Goal: Task Accomplishment & Management: Use online tool/utility

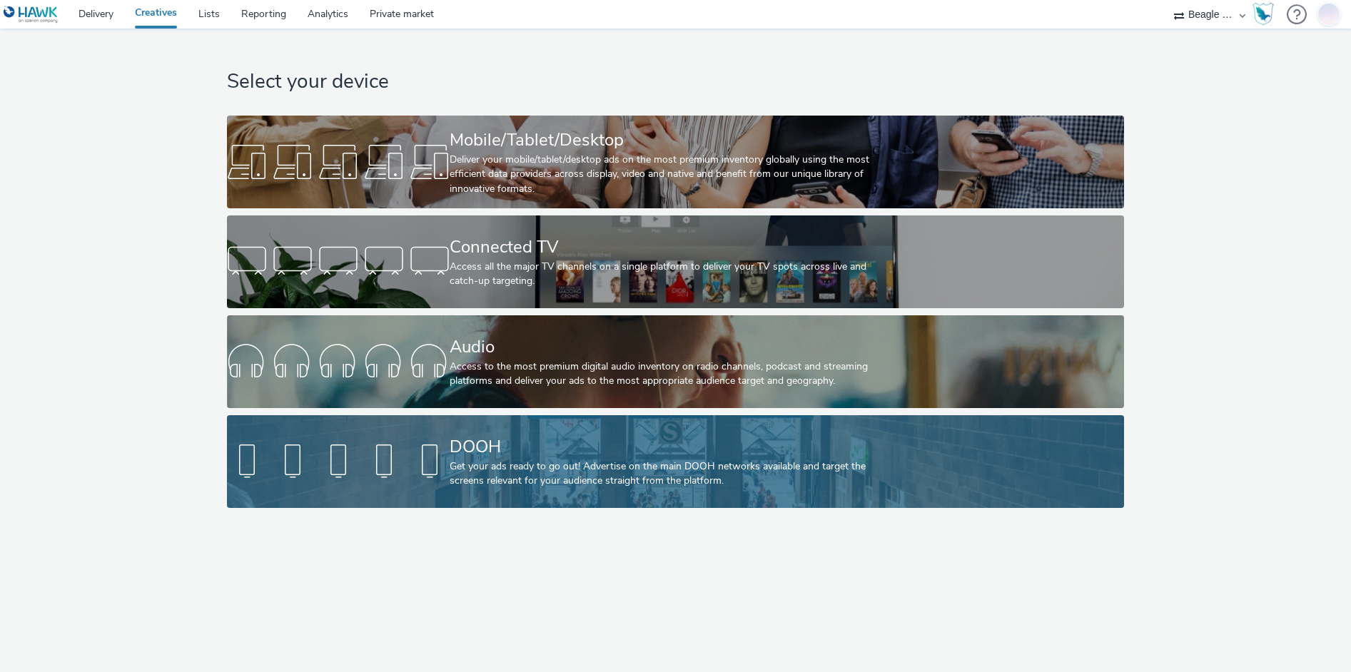
click at [634, 483] on div "Get your ads ready to go out! Advertise on the main DOOH networks available and…" at bounding box center [672, 473] width 446 height 29
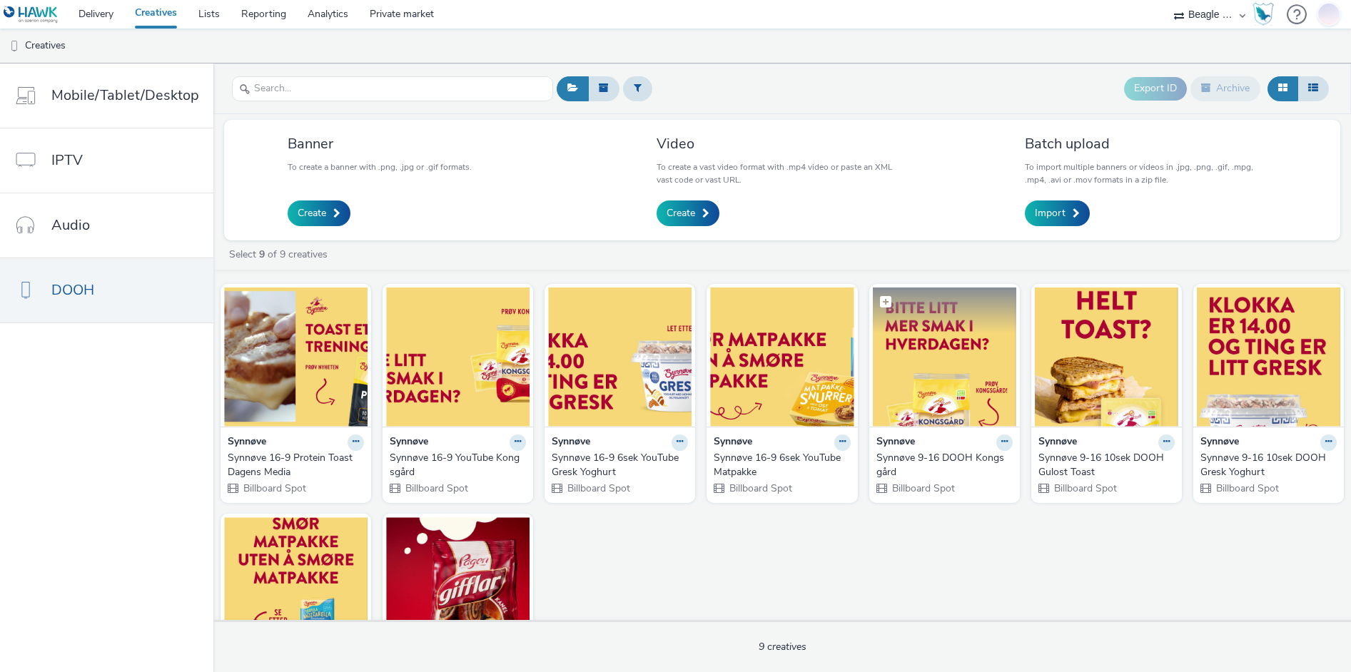
click at [880, 303] on span at bounding box center [885, 301] width 11 height 11
checkbox input "true"
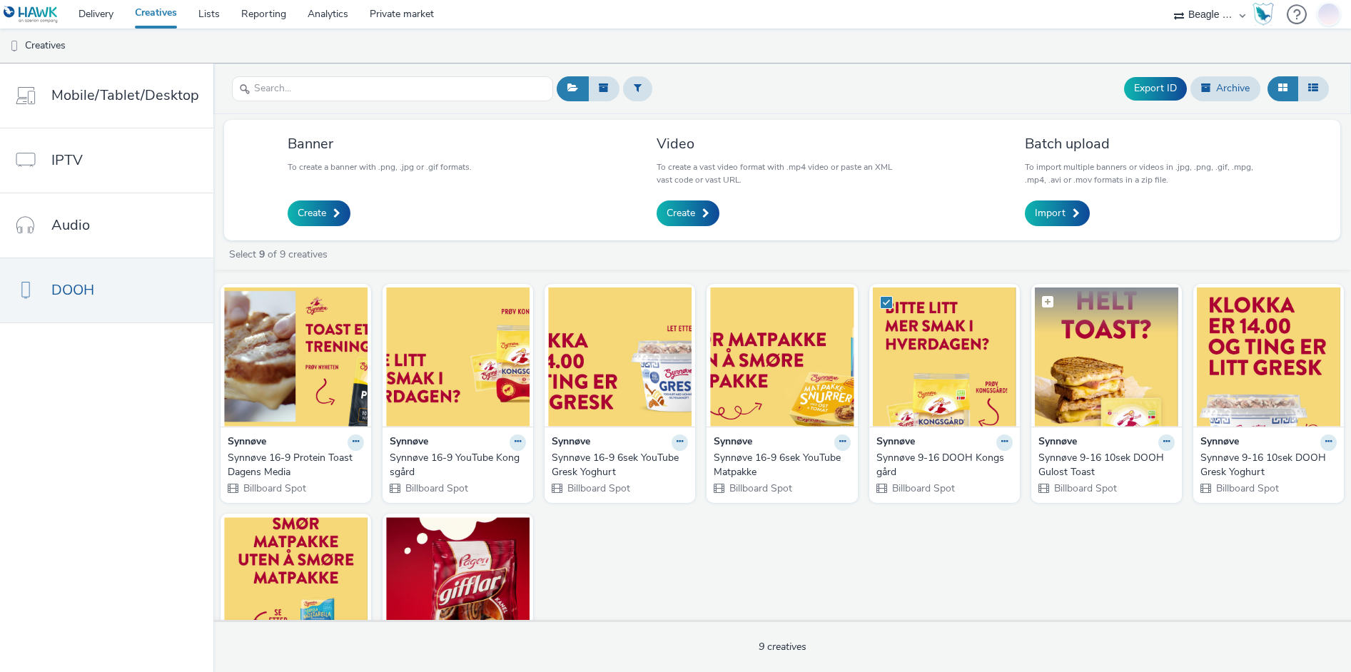
click at [1042, 300] on span at bounding box center [1047, 301] width 11 height 11
checkbox input "true"
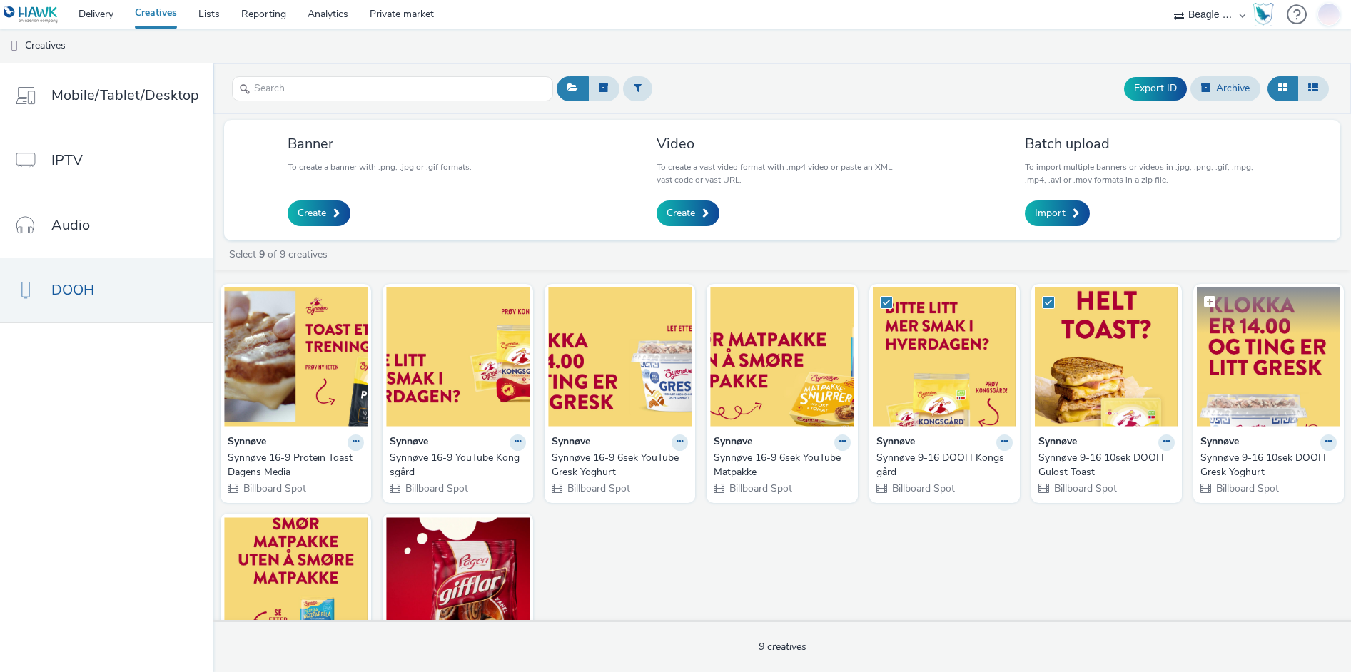
click at [1204, 299] on span at bounding box center [1209, 301] width 11 height 11
checkbox input "true"
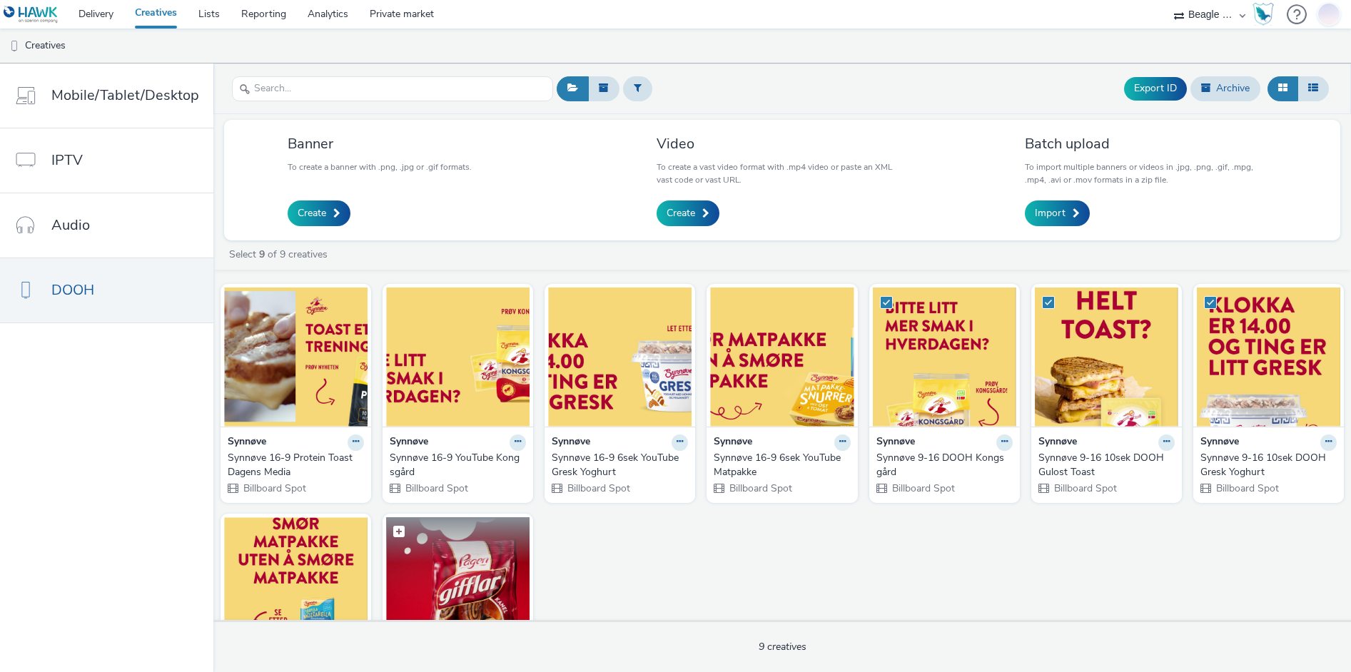
scroll to position [119, 0]
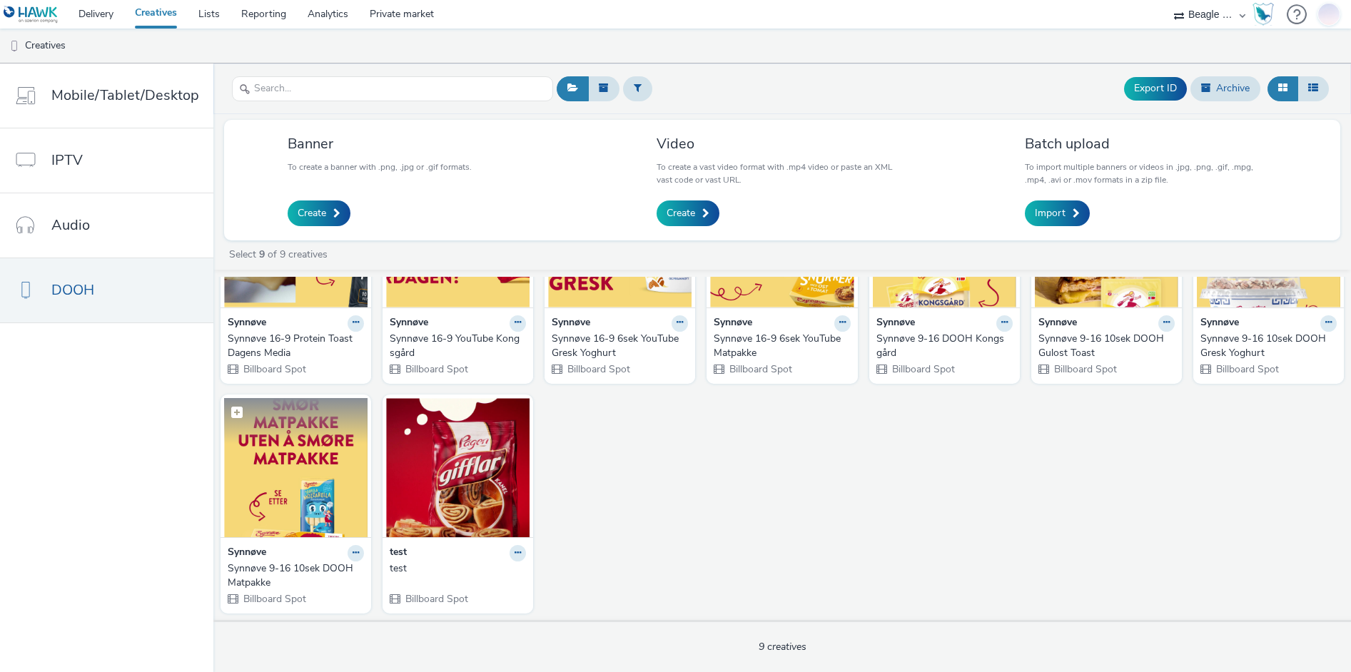
click at [234, 410] on span at bounding box center [236, 412] width 11 height 11
checkbox input "true"
click at [352, 552] on icon at bounding box center [355, 553] width 6 height 9
click at [859, 539] on div "Synnøve Synnøve 16-9 Protein Toast Dagens Media Billboard Spot Synnøve Synnøve …" at bounding box center [781, 389] width 1137 height 462
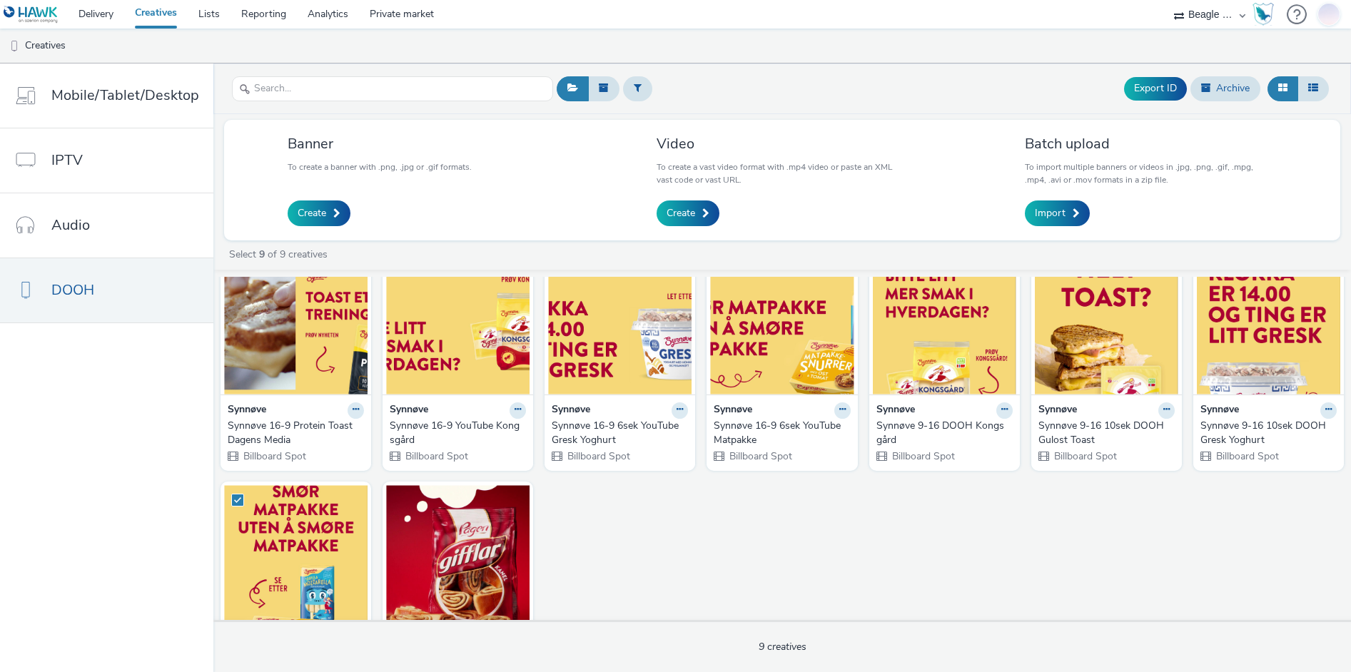
scroll to position [0, 0]
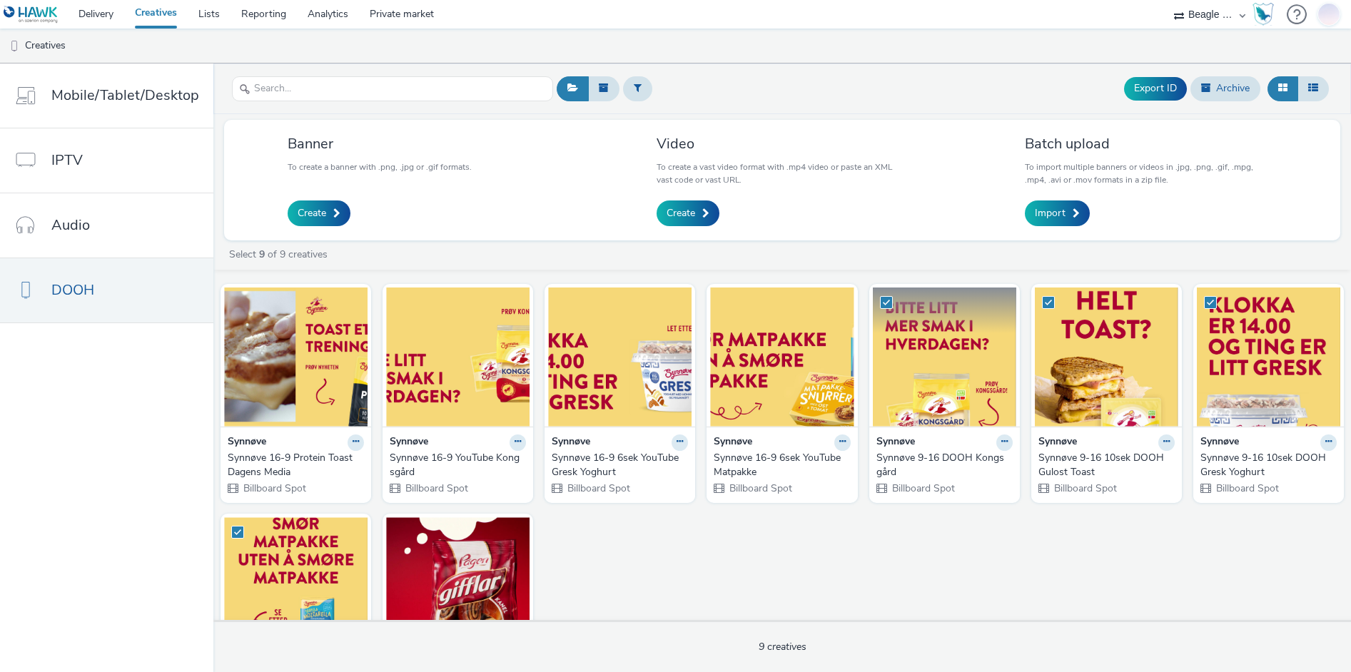
click at [935, 350] on img at bounding box center [944, 357] width 143 height 139
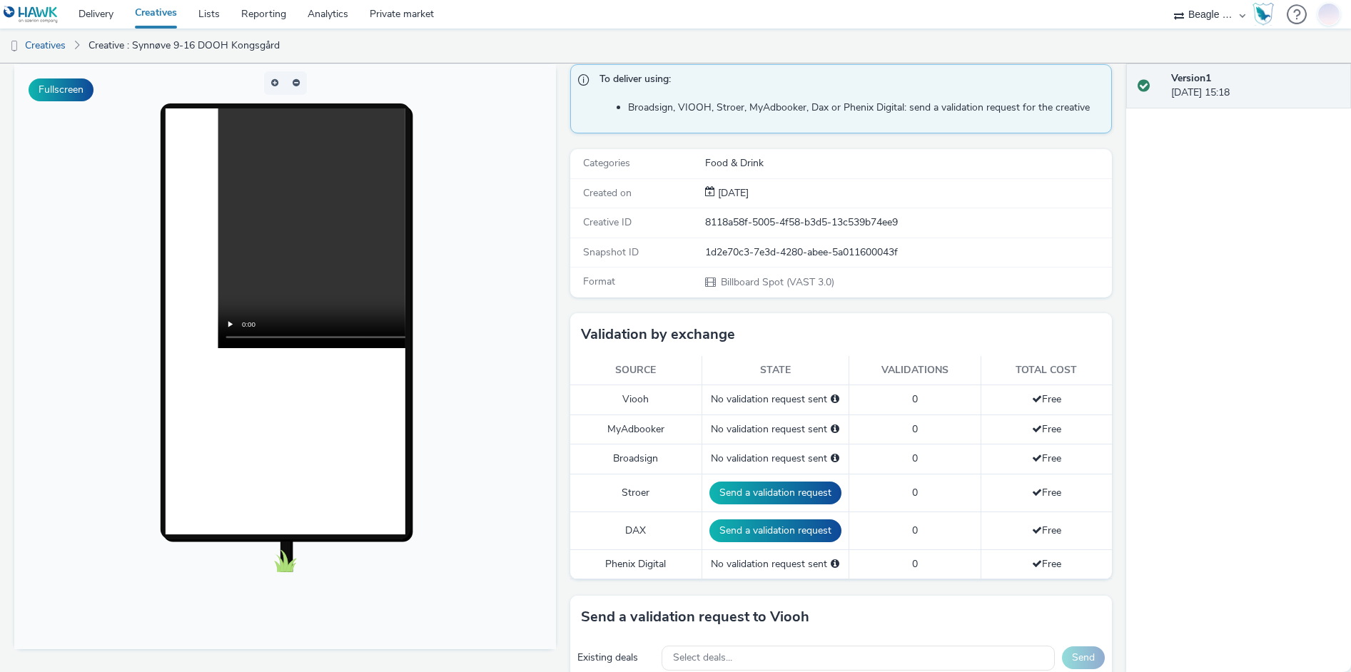
scroll to position [285, 0]
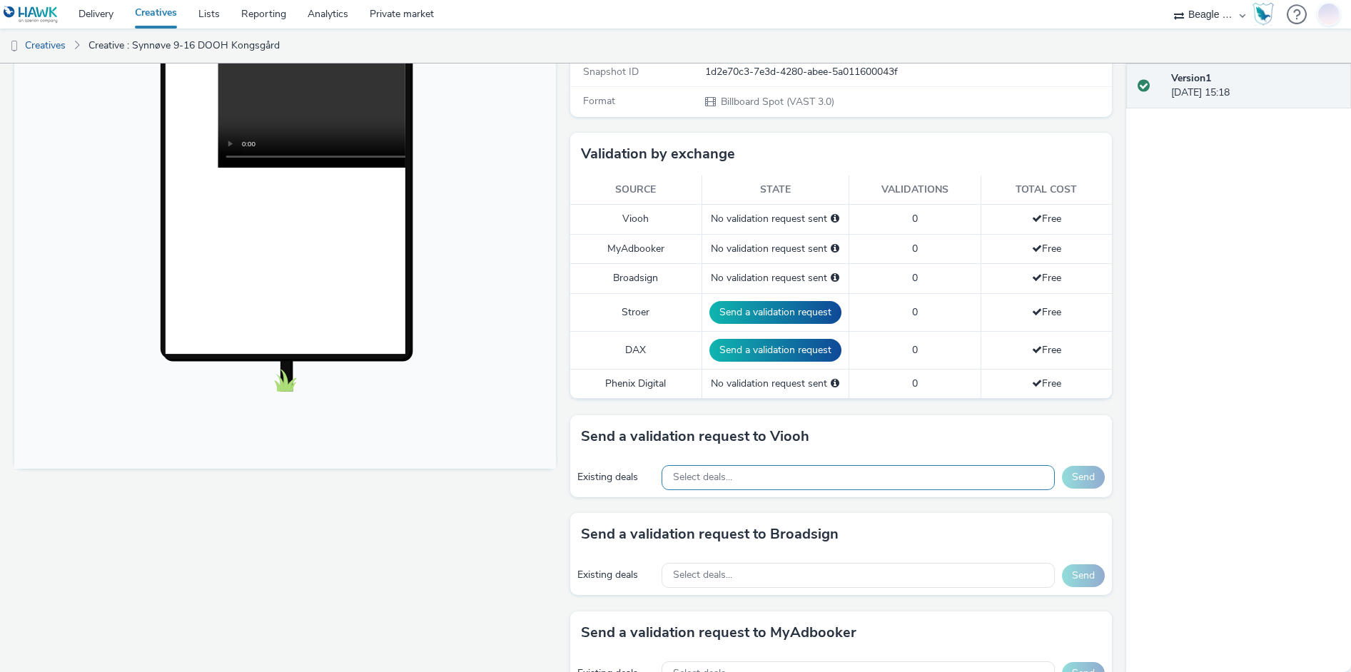
click at [718, 477] on span "Select deals..." at bounding box center [702, 478] width 59 height 12
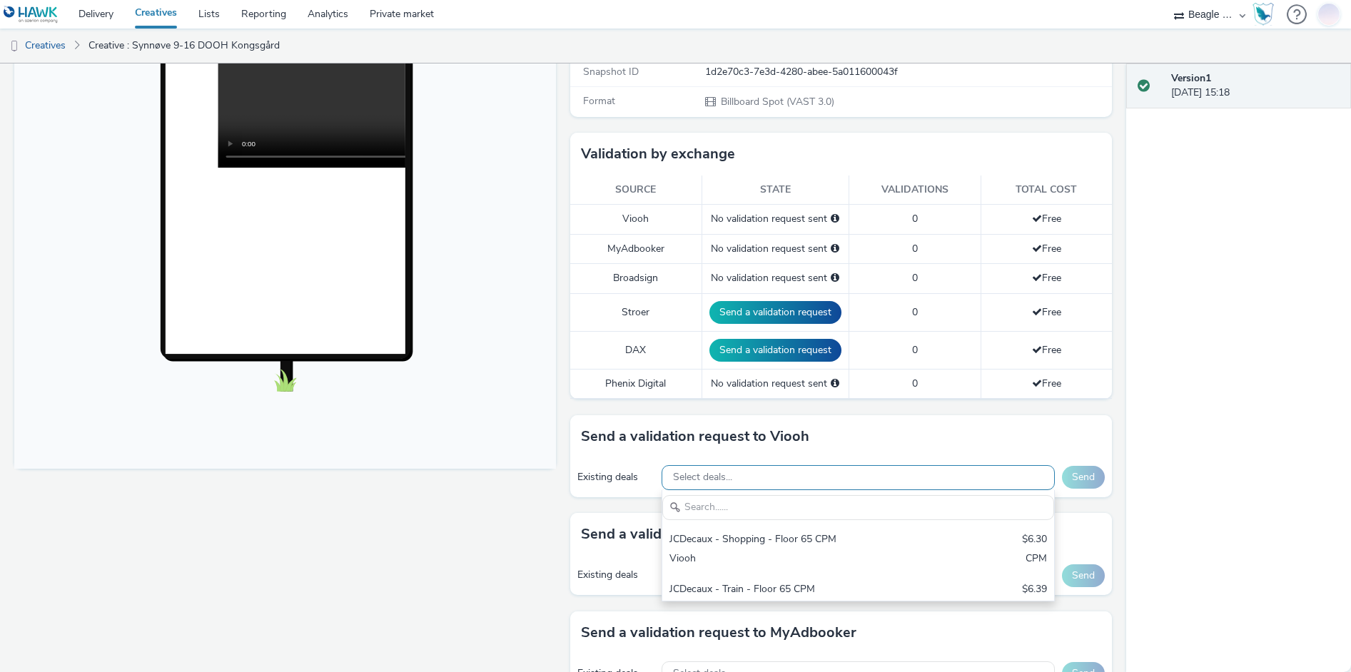
scroll to position [0, 0]
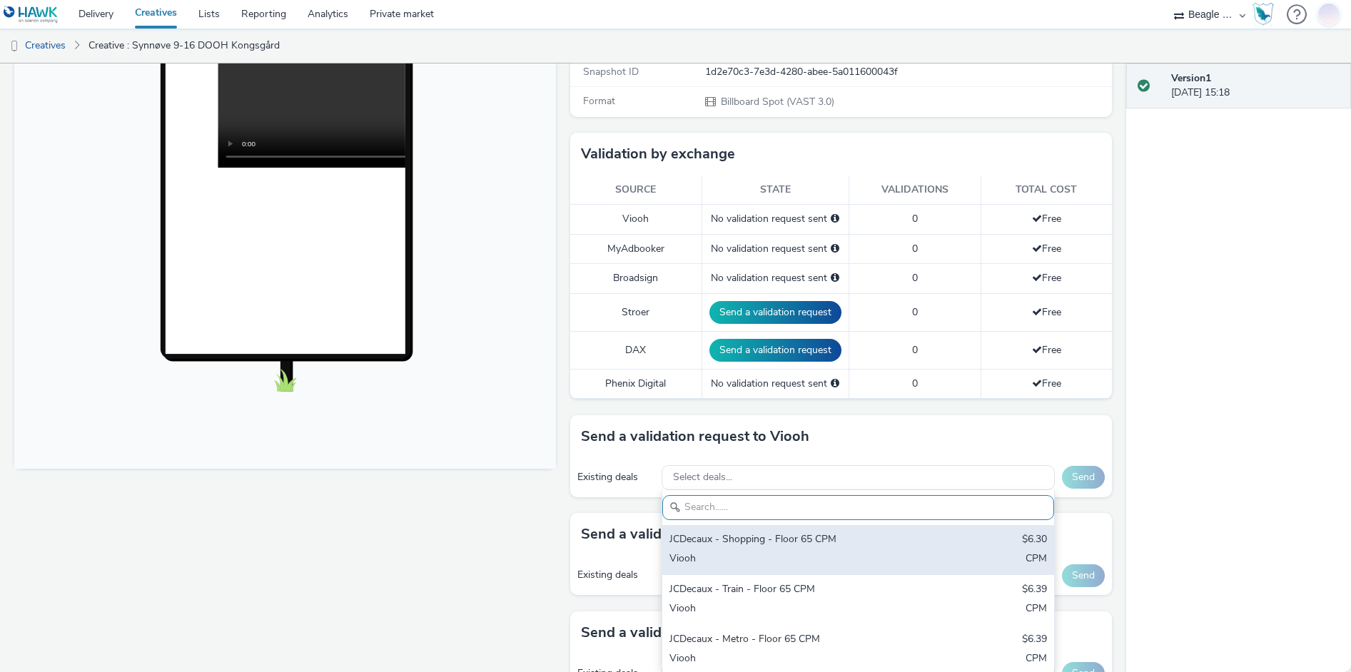
click at [768, 538] on div "JCDecaux - Shopping - Floor 65 CPM" at bounding box center [793, 540] width 249 height 16
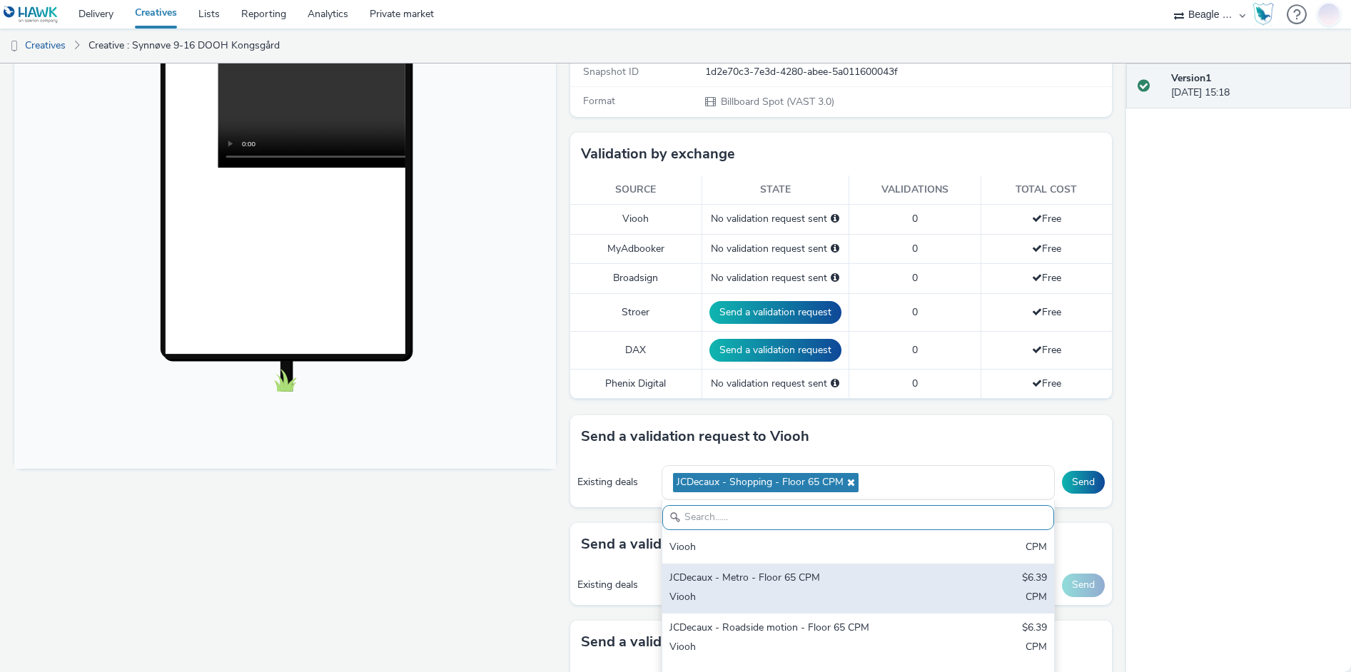
scroll to position [357, 0]
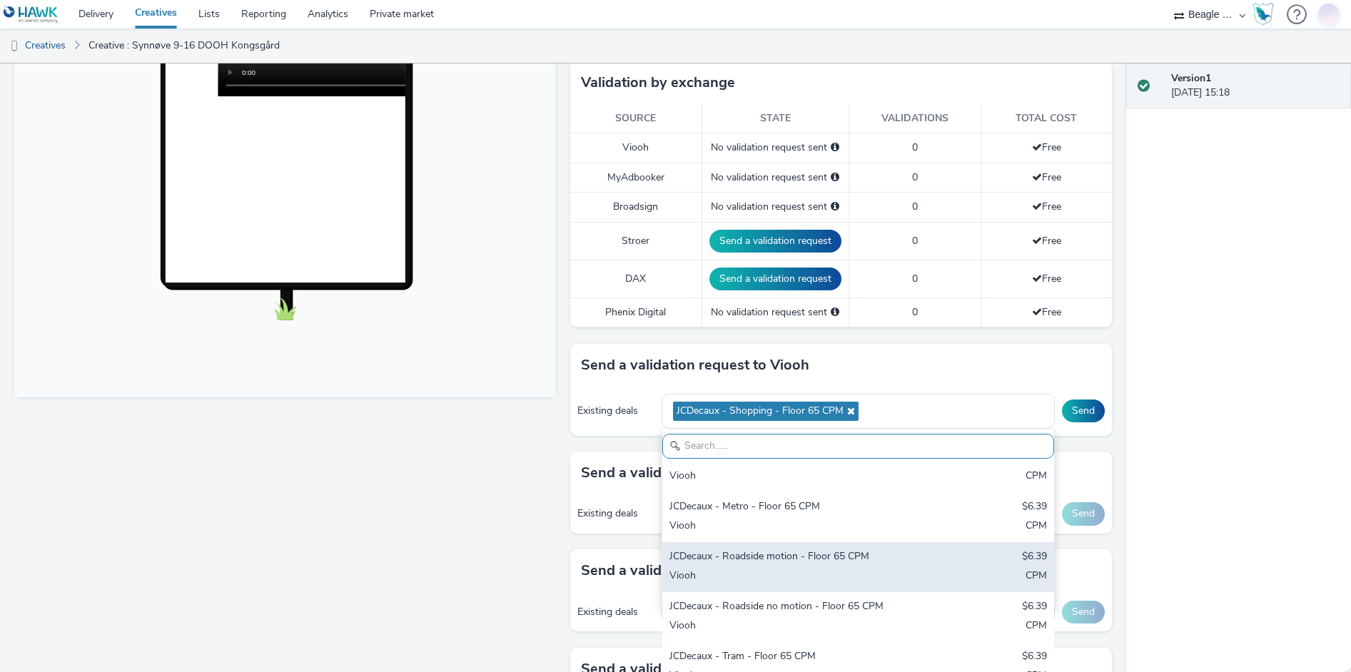
click at [805, 567] on div "JCDecaux - Roadside motion - Floor 65 CPM $6.39 Viooh CPM" at bounding box center [858, 567] width 392 height 50
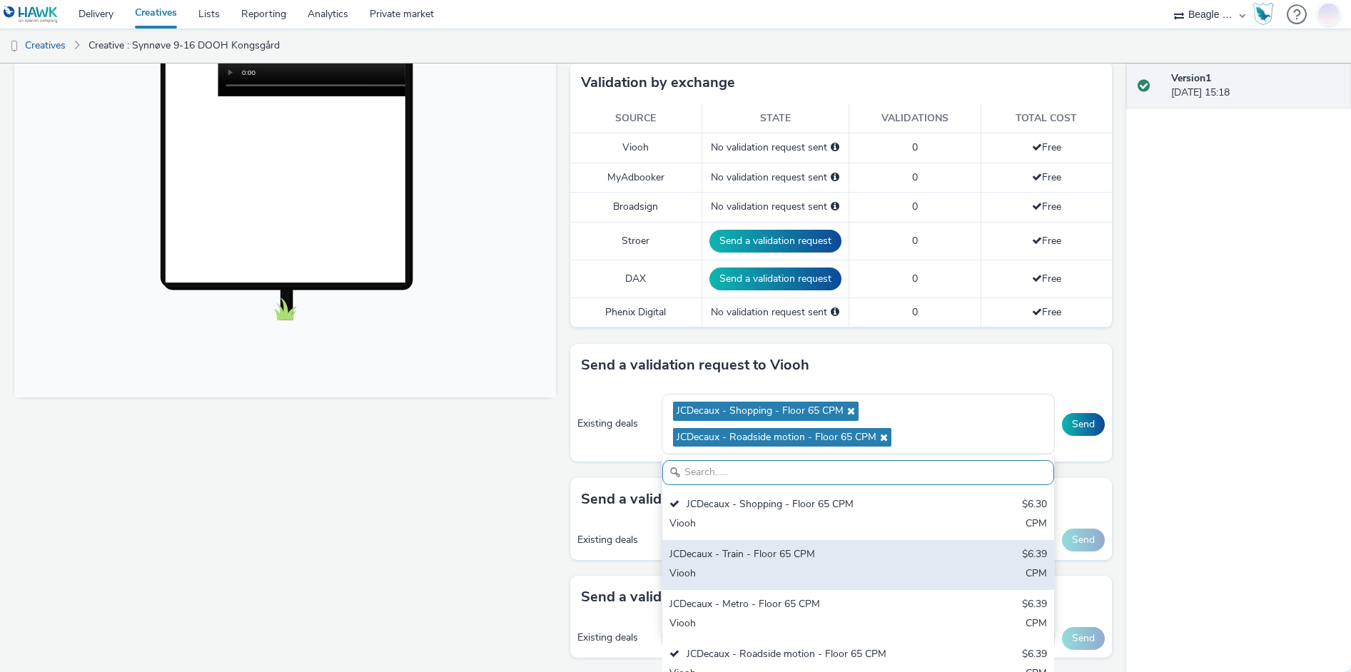
click at [761, 558] on div "JCDecaux - Train - Floor 65 CPM" at bounding box center [793, 555] width 249 height 16
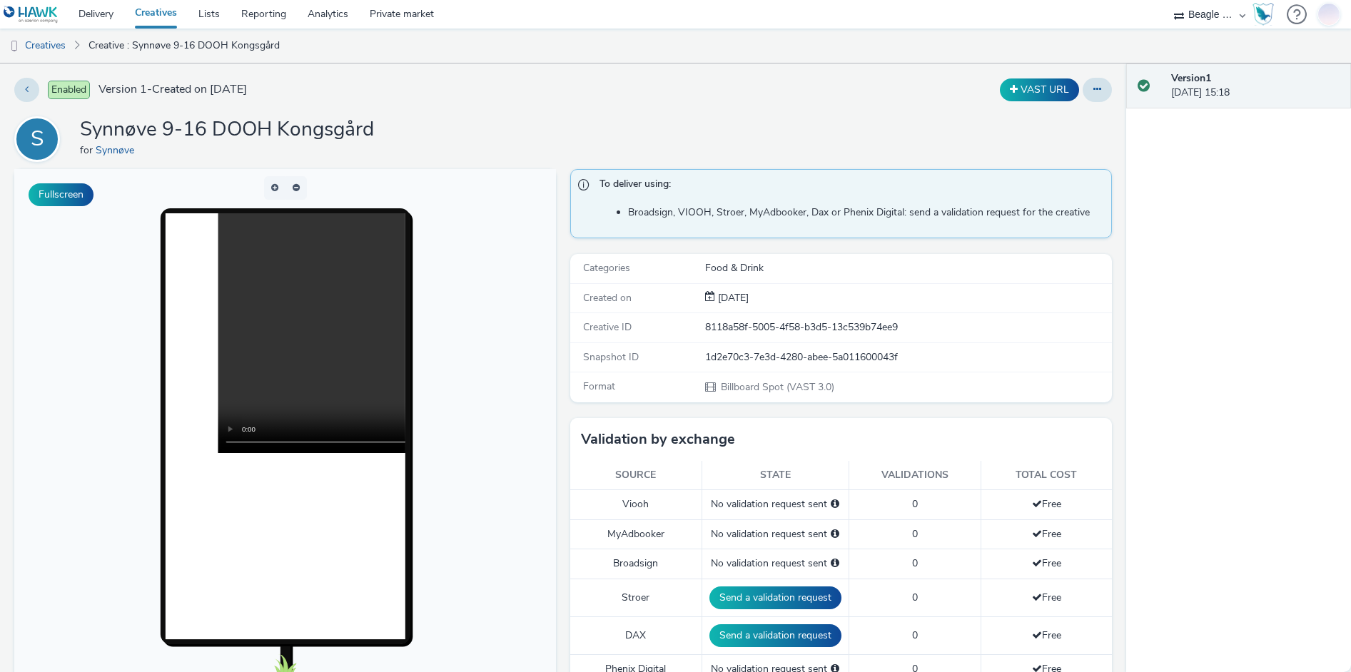
scroll to position [285, 0]
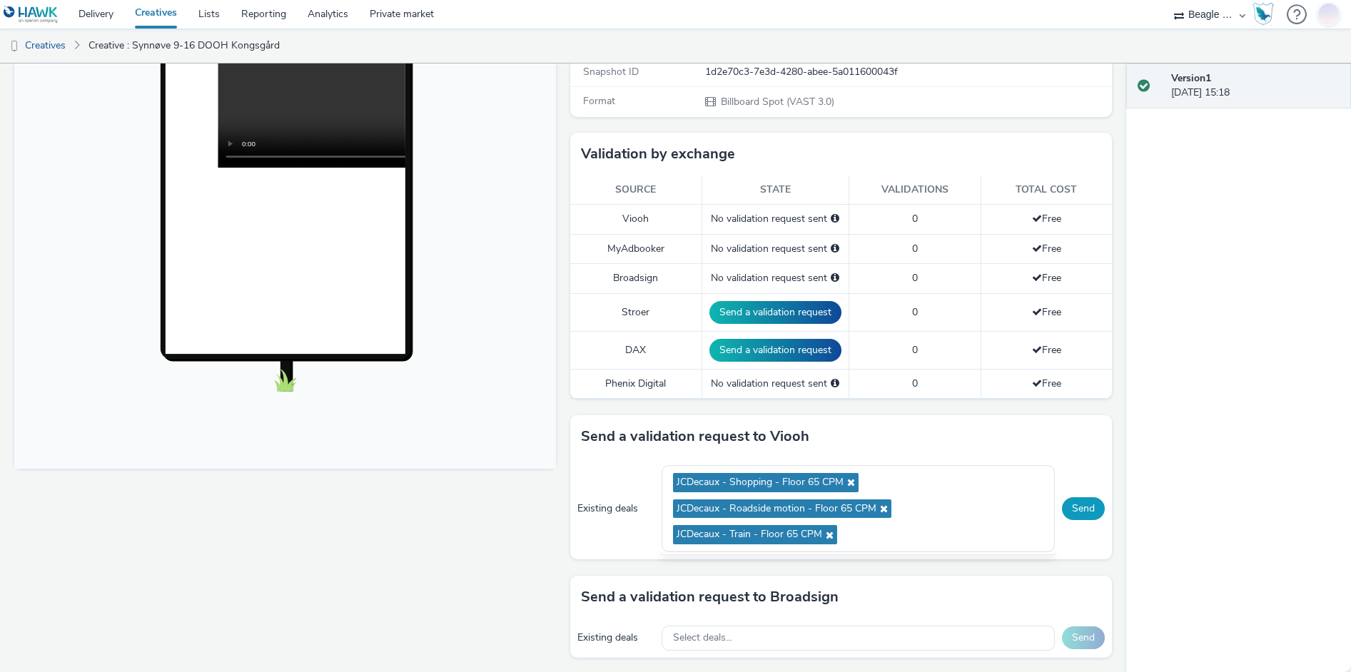
click at [1069, 509] on button "Send" at bounding box center [1083, 508] width 43 height 23
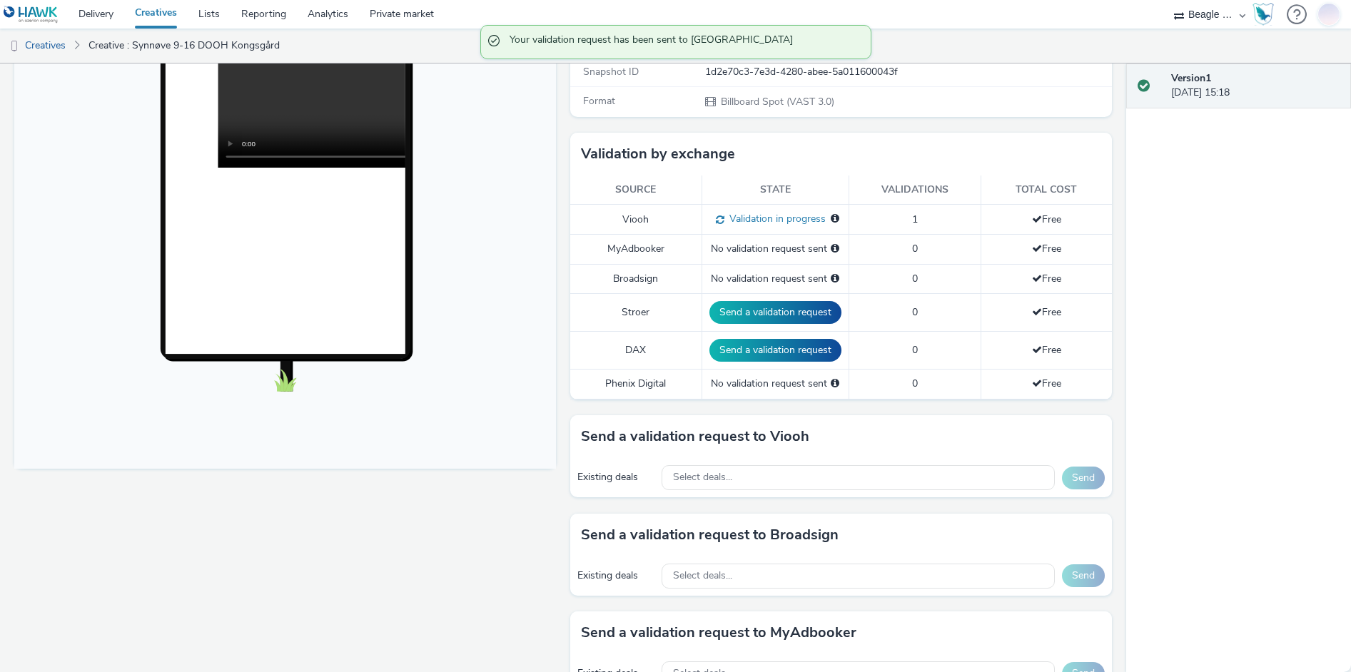
scroll to position [0, 0]
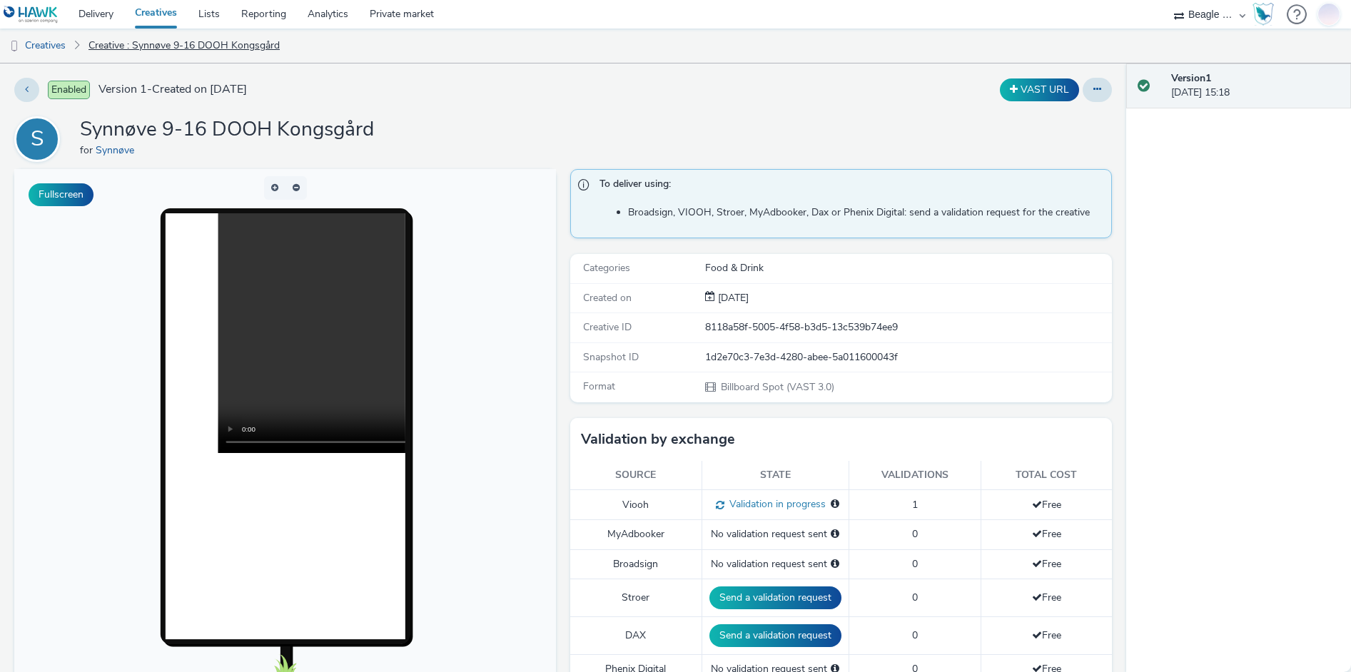
click at [162, 47] on link "Creative : Synnøve 9-16 DOOH Kongsgård" at bounding box center [183, 46] width 205 height 34
click at [60, 45] on link "Creatives" at bounding box center [36, 46] width 73 height 34
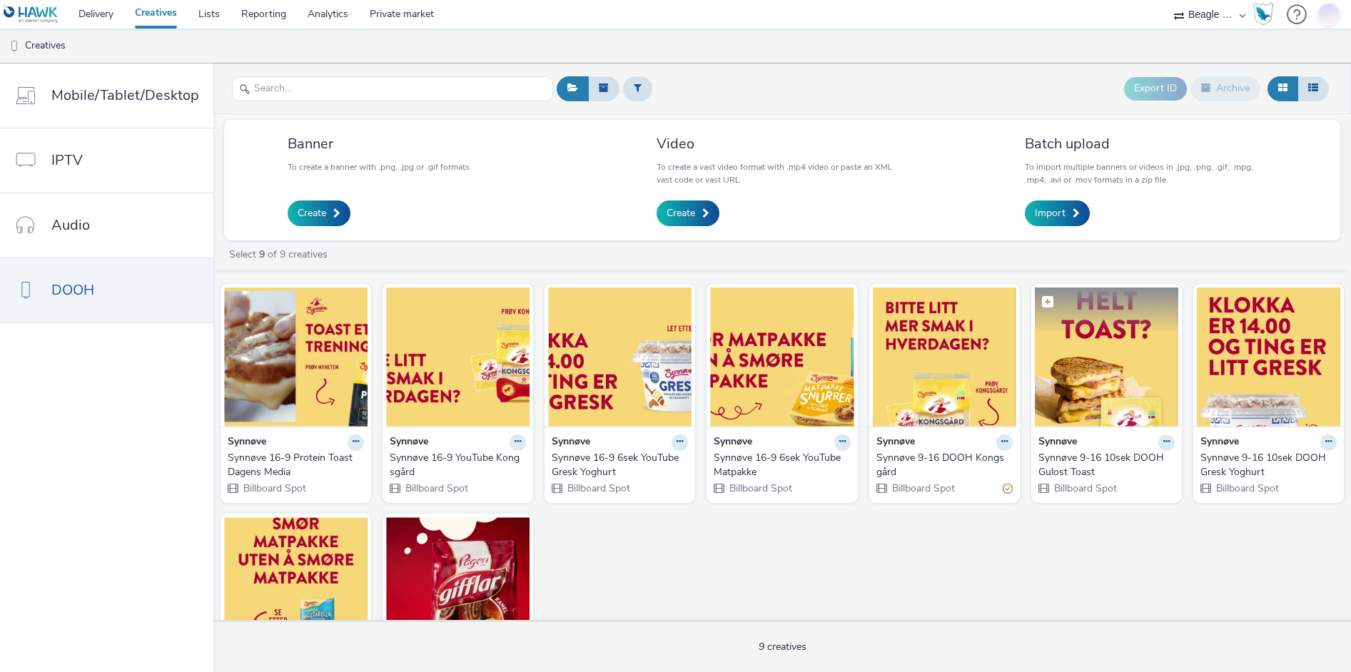
click at [1112, 342] on img at bounding box center [1106, 357] width 143 height 139
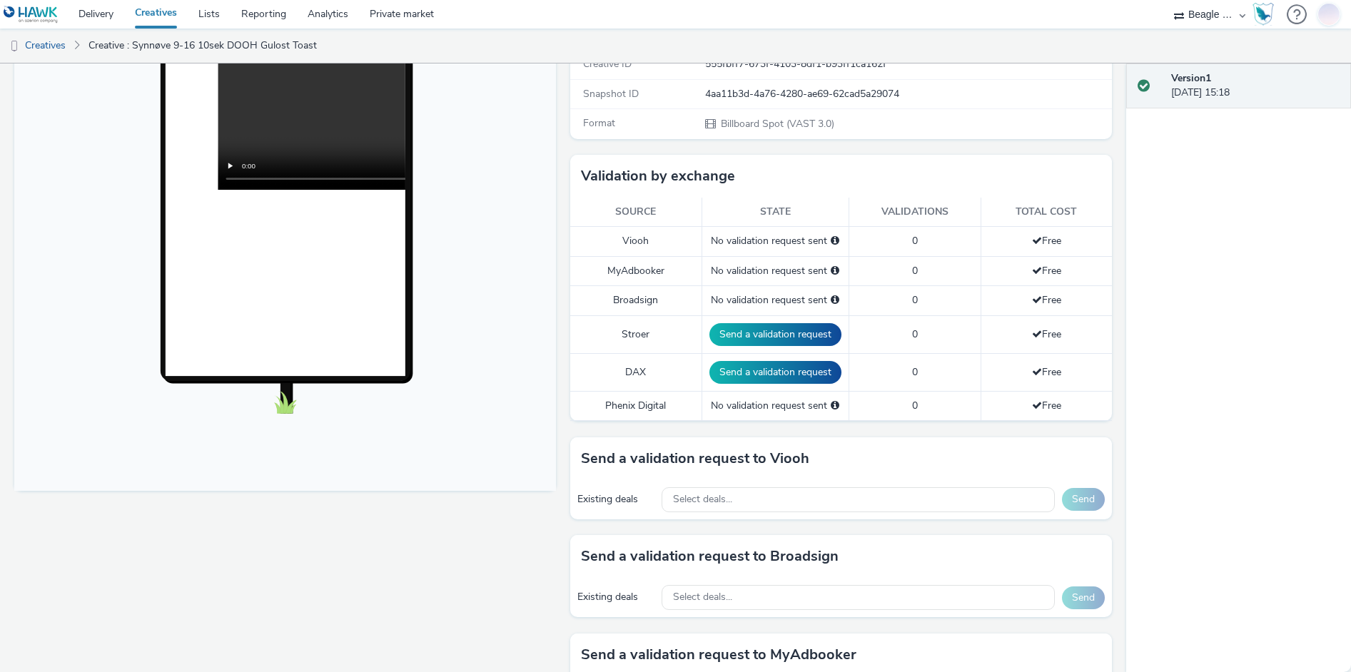
scroll to position [285, 0]
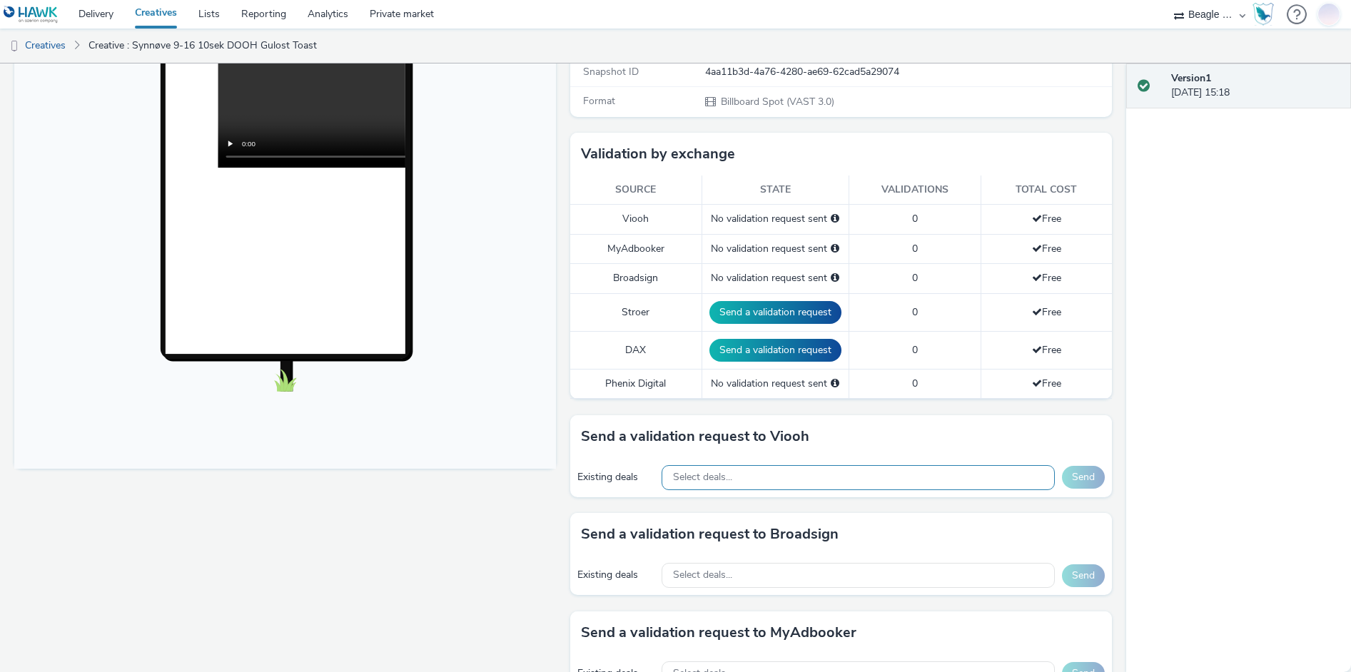
click at [696, 475] on span "Select deals..." at bounding box center [702, 478] width 59 height 12
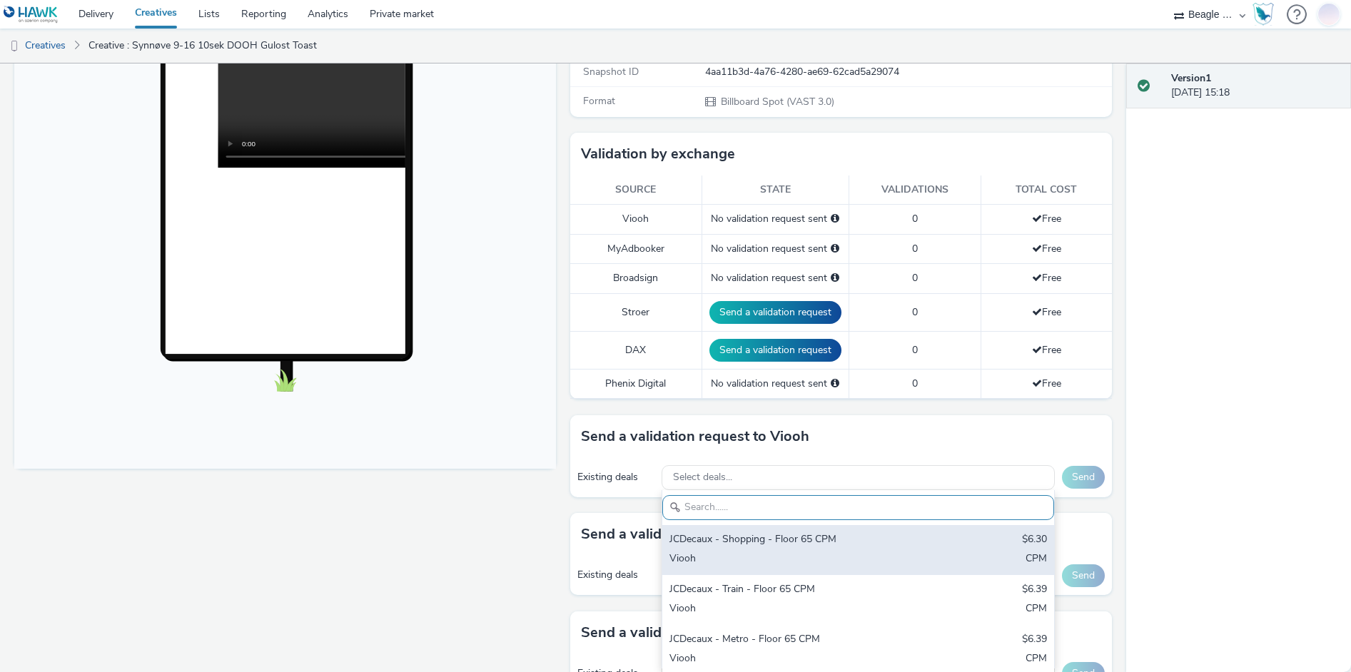
click at [758, 540] on div "JCDecaux - Shopping - Floor 65 CPM" at bounding box center [793, 540] width 249 height 16
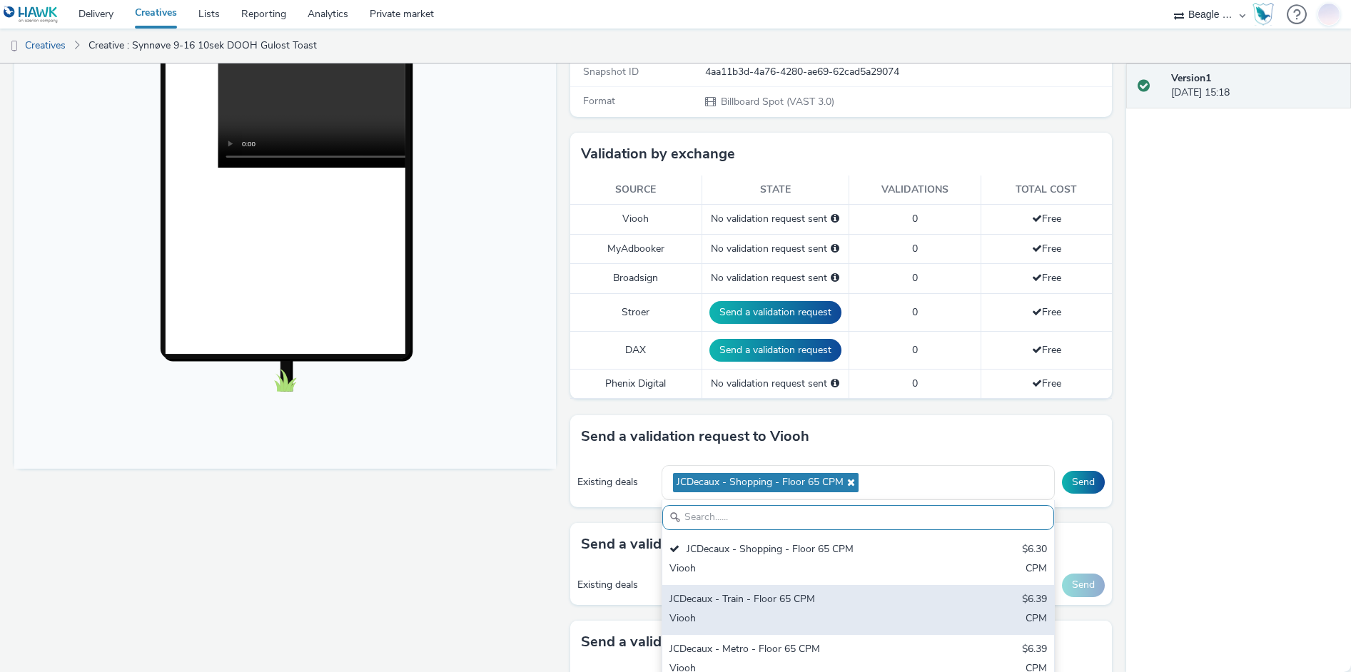
click at [756, 599] on div "JCDecaux - Train - Floor 65 CPM" at bounding box center [793, 600] width 249 height 16
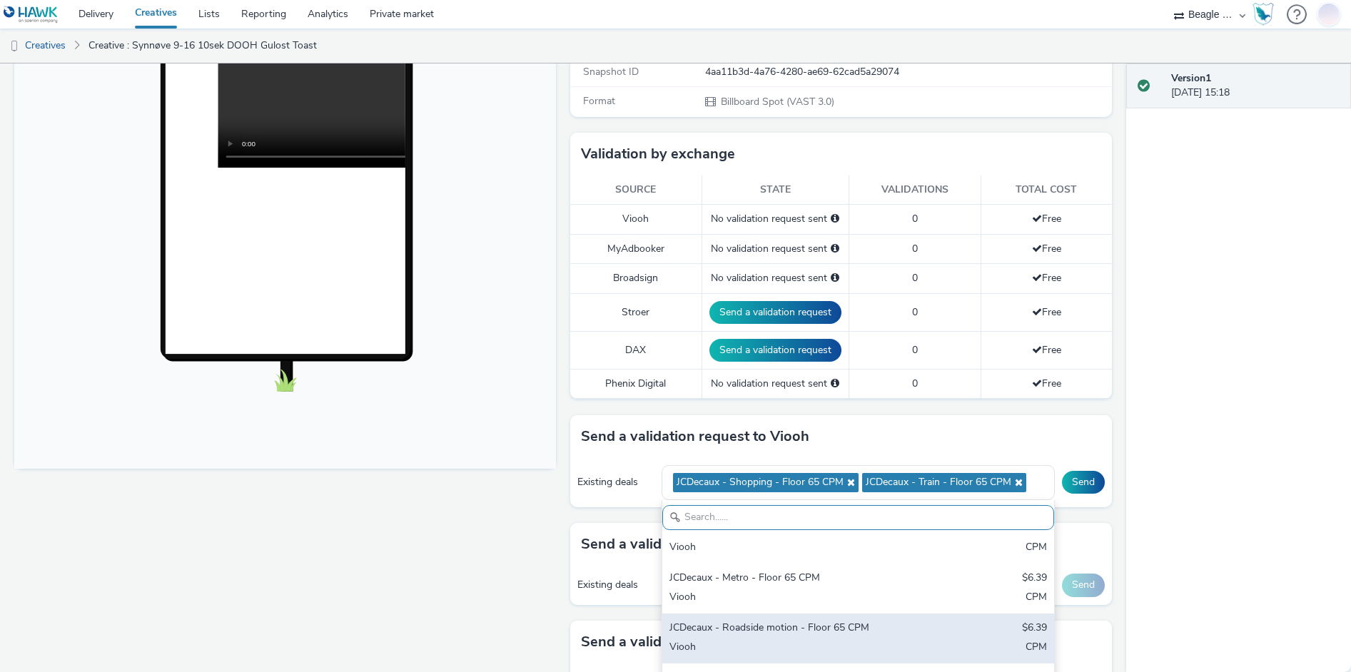
click at [756, 627] on div "JCDecaux - Roadside motion - Floor 65 CPM" at bounding box center [793, 629] width 249 height 16
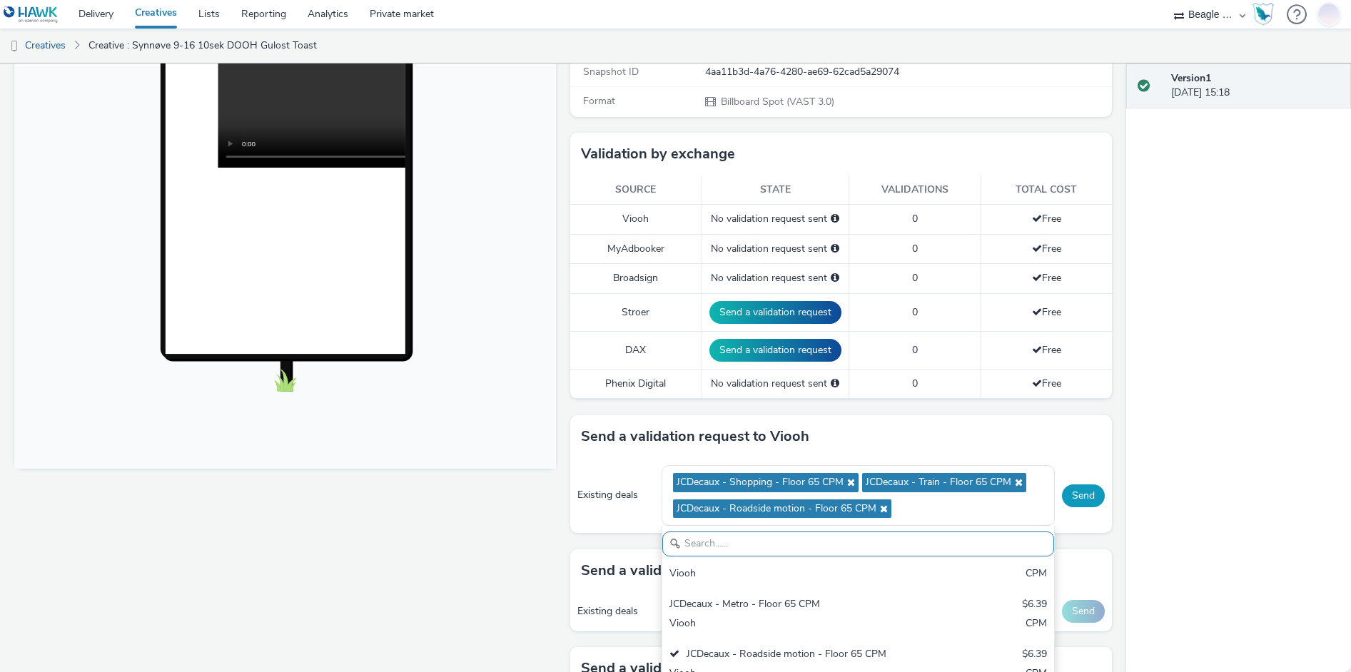
click at [1073, 496] on button "Send" at bounding box center [1083, 495] width 43 height 23
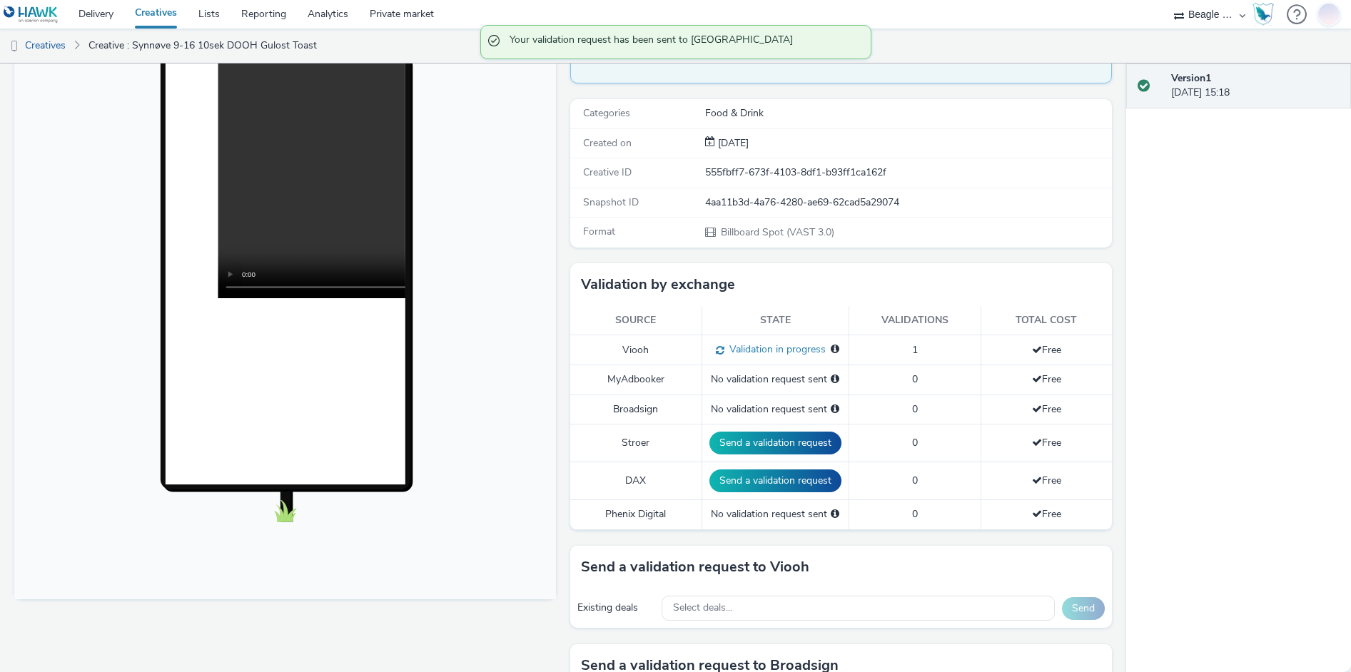
scroll to position [0, 0]
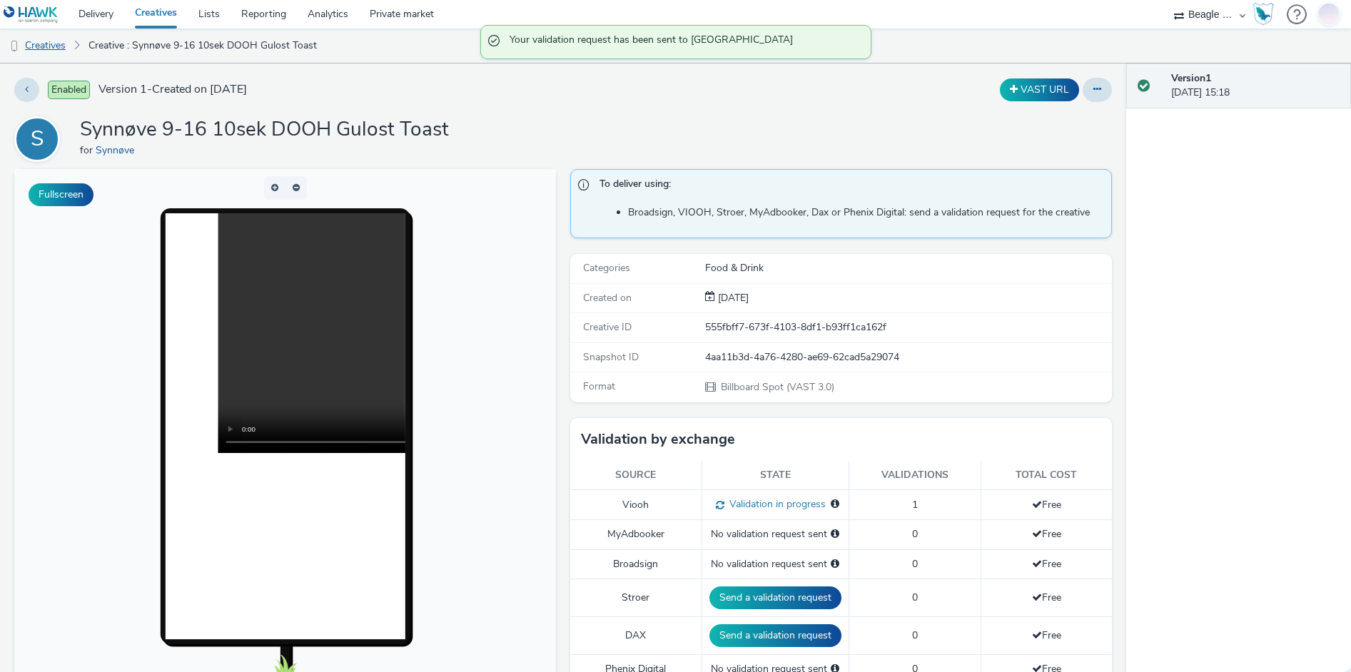
click at [61, 46] on link "Creatives" at bounding box center [36, 46] width 73 height 34
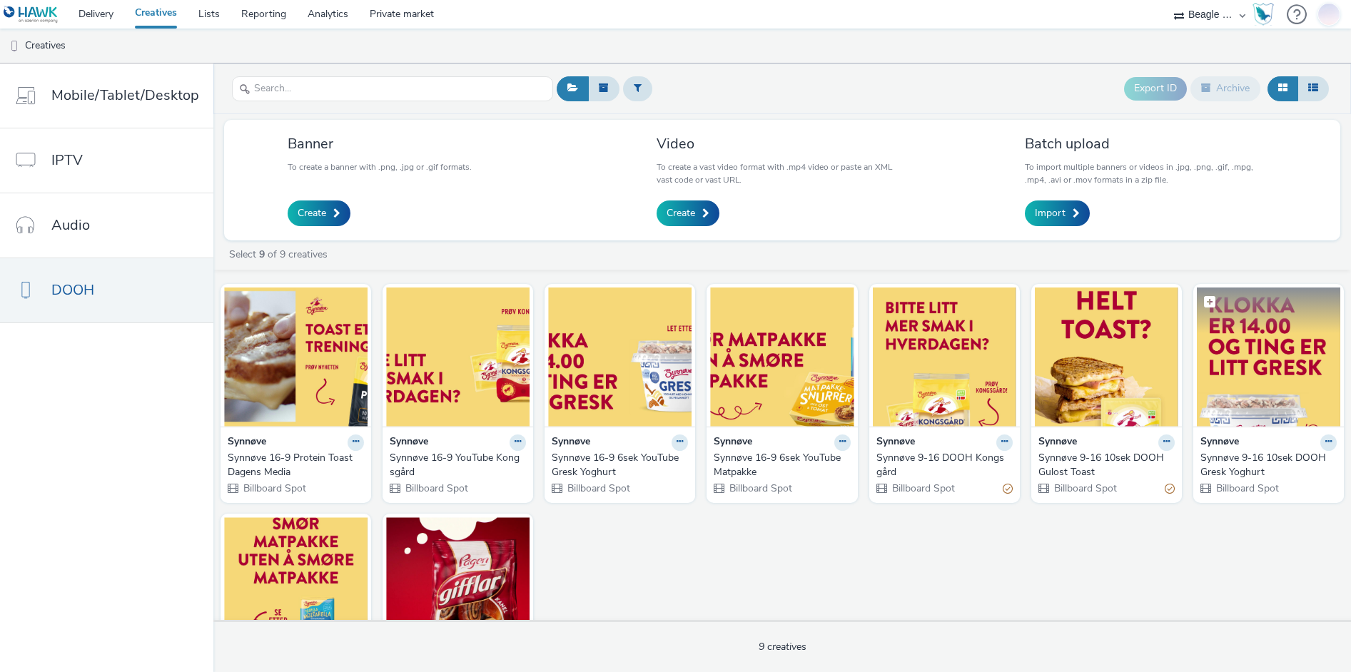
click at [1258, 370] on img at bounding box center [1268, 357] width 143 height 139
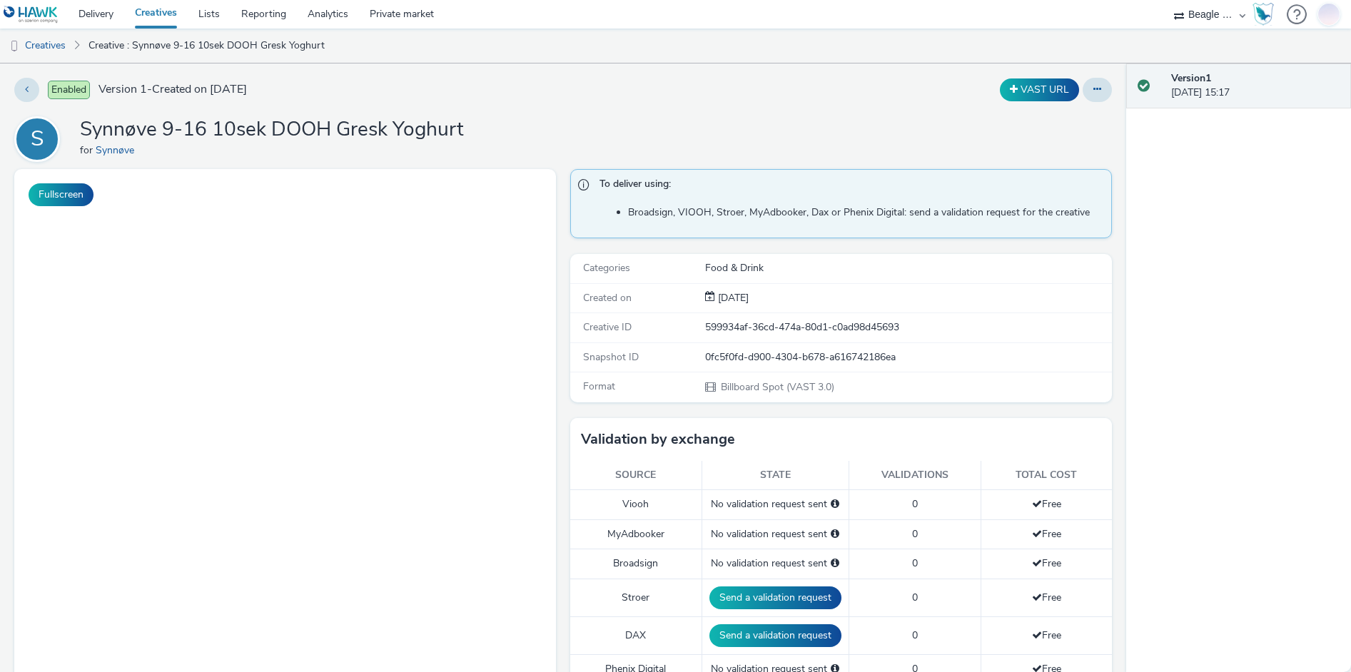
scroll to position [285, 0]
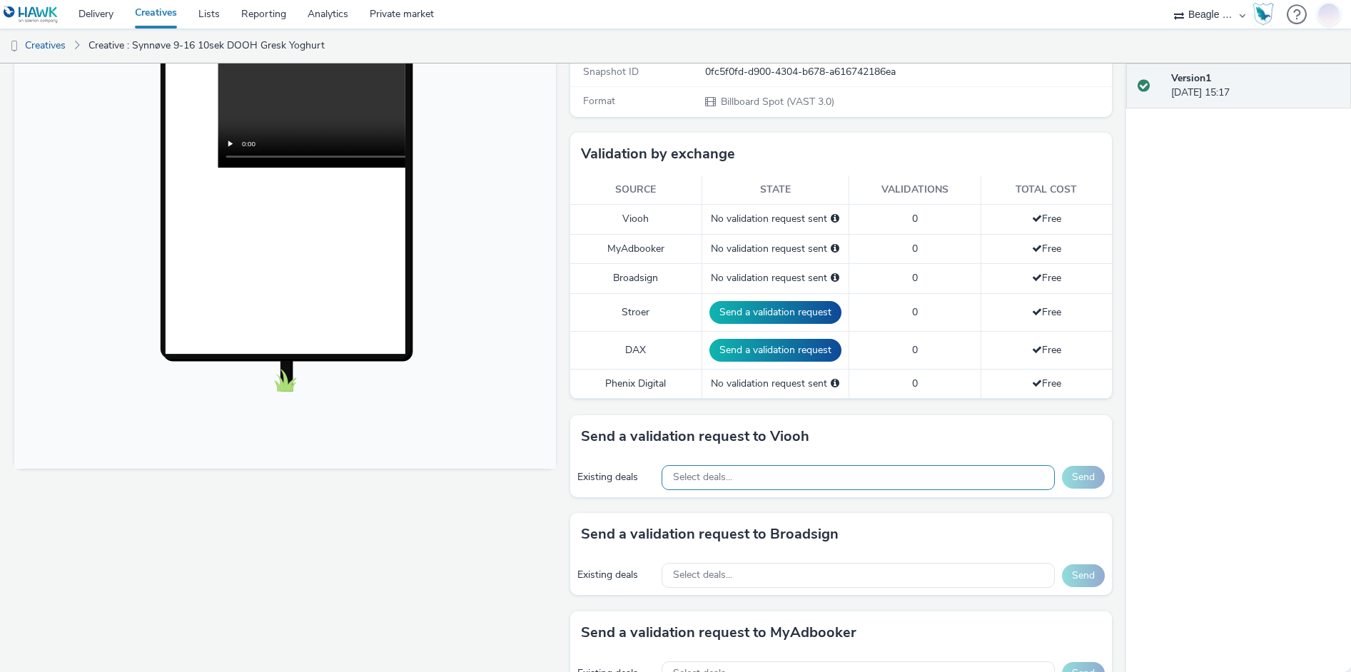
click at [772, 478] on div "Select deals..." at bounding box center [857, 477] width 393 height 25
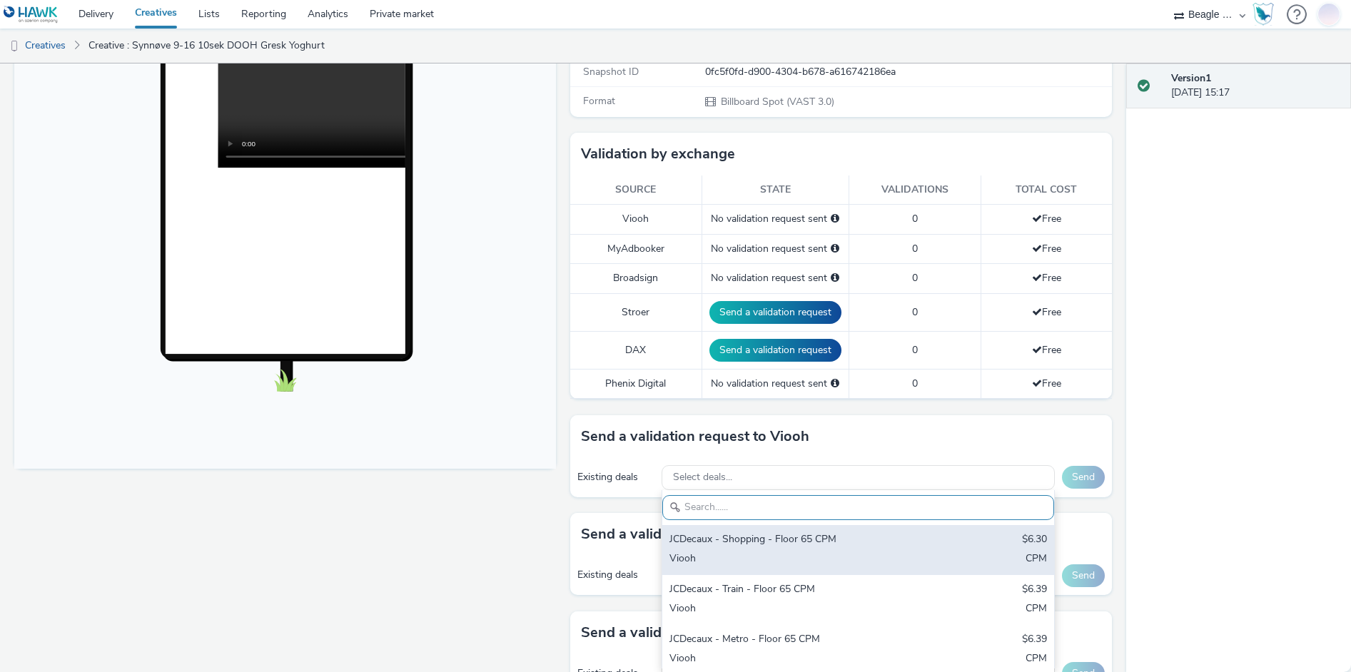
click at [765, 544] on div "JCDecaux - Shopping - Floor 65 CPM" at bounding box center [793, 540] width 249 height 16
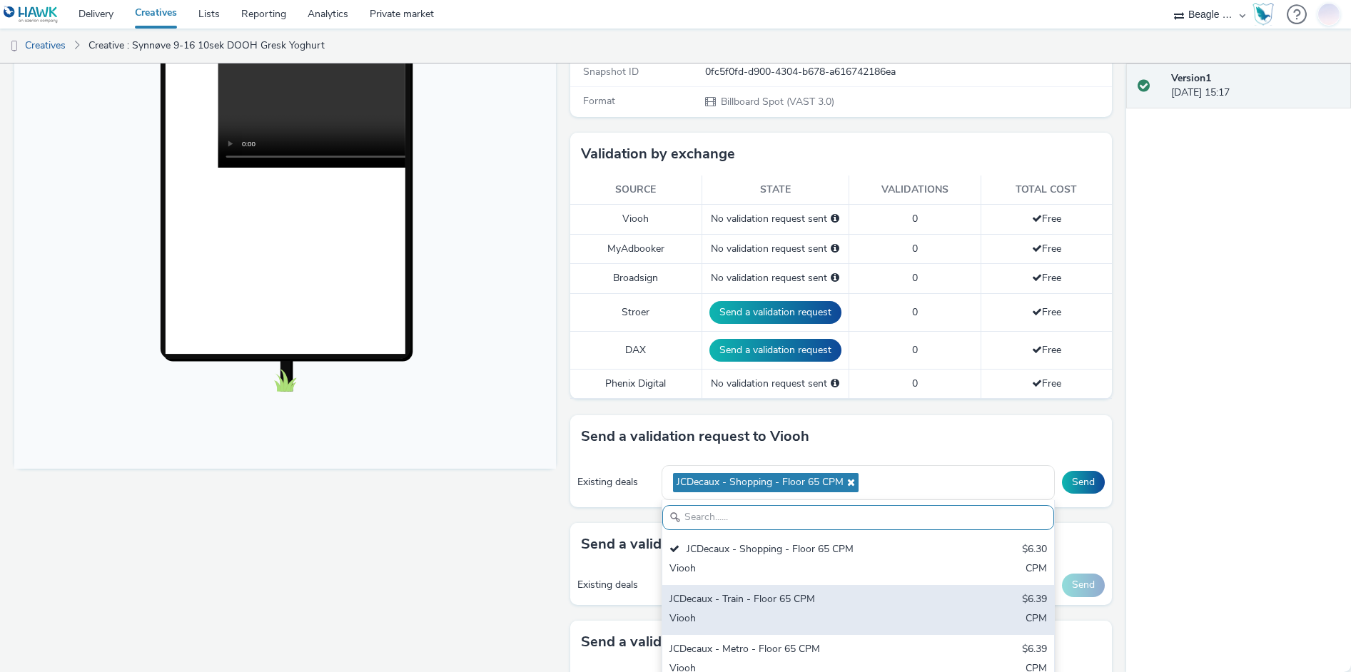
click at [768, 598] on div "JCDecaux - Train - Floor 65 CPM" at bounding box center [793, 600] width 249 height 16
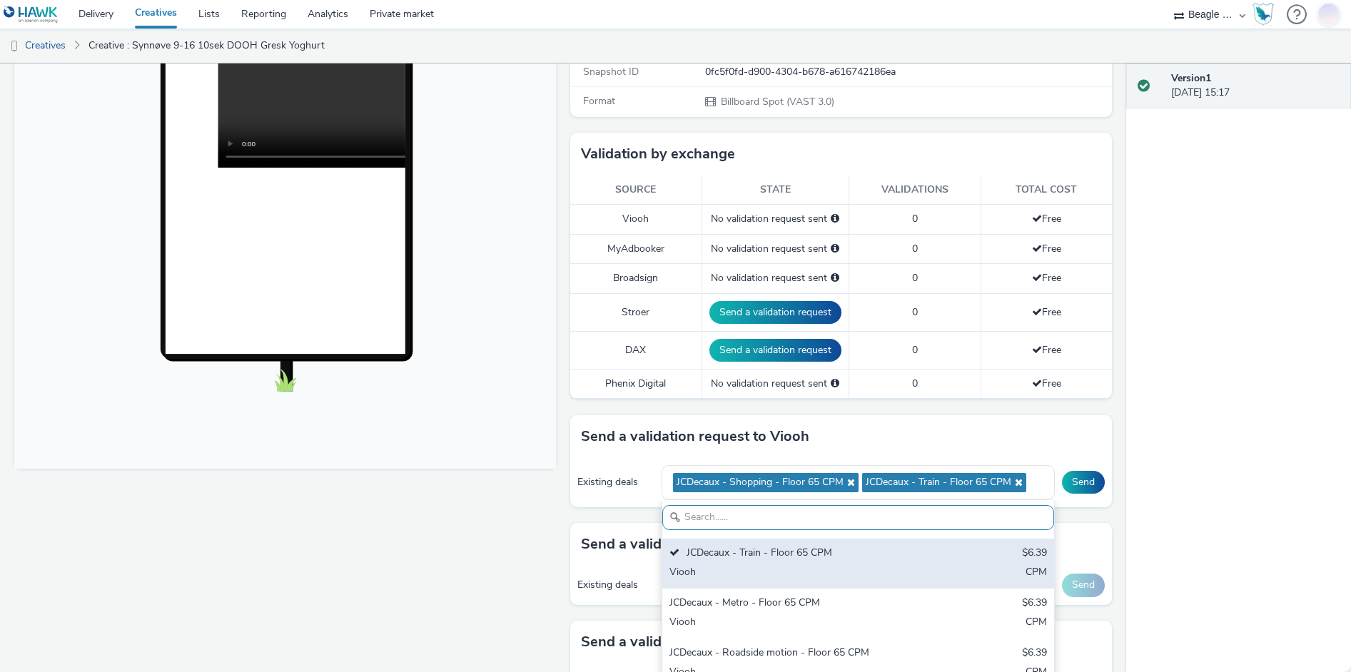
scroll to position [71, 0]
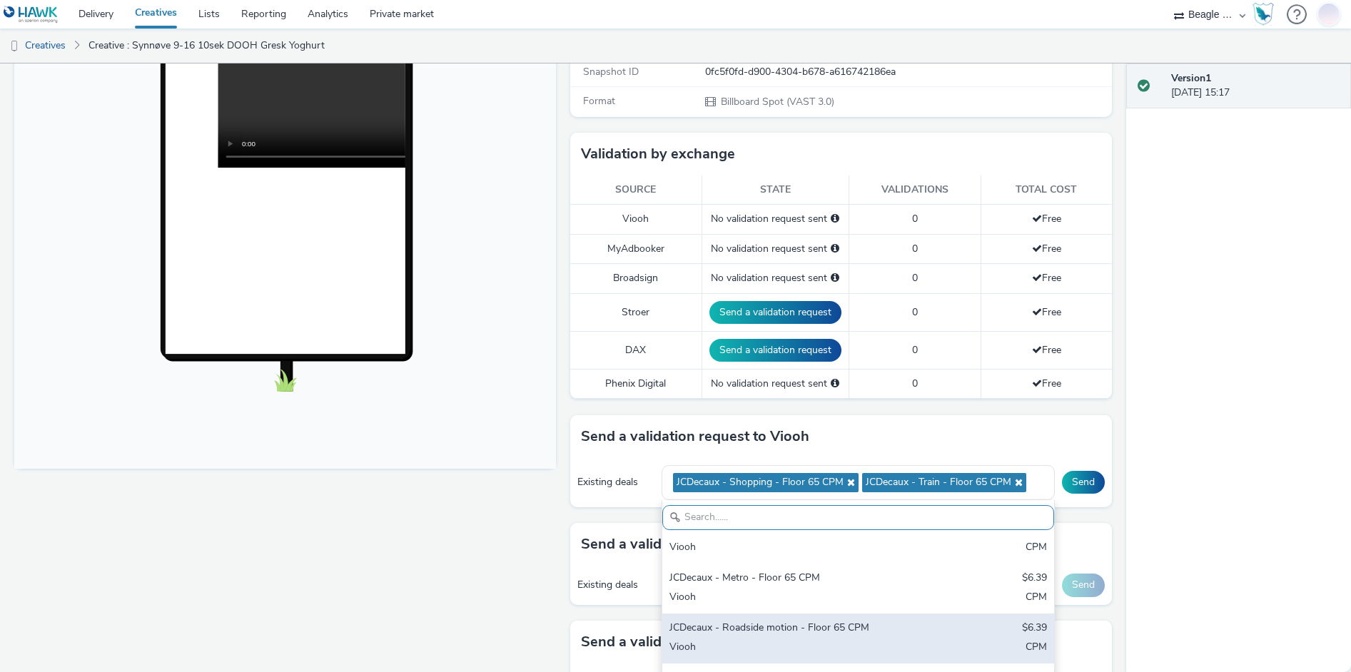
click at [772, 626] on div "JCDecaux - Roadside motion - Floor 65 CPM" at bounding box center [793, 629] width 249 height 16
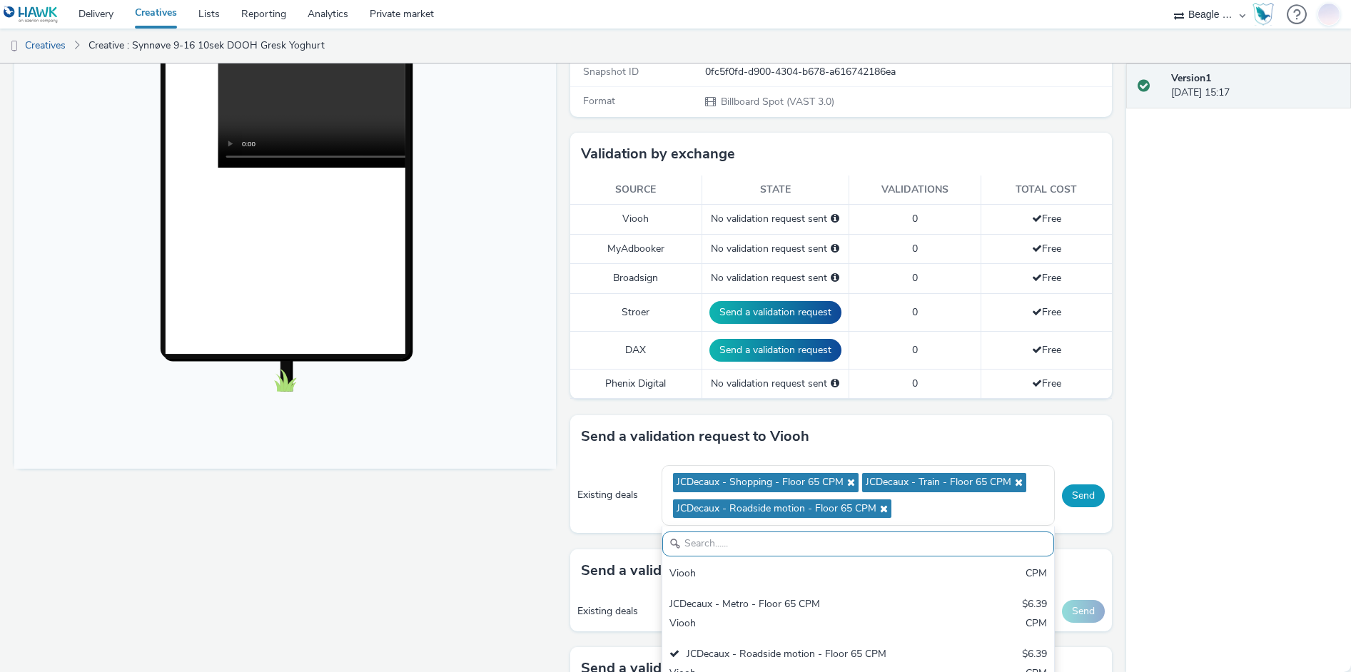
click at [1075, 497] on button "Send" at bounding box center [1083, 495] width 43 height 23
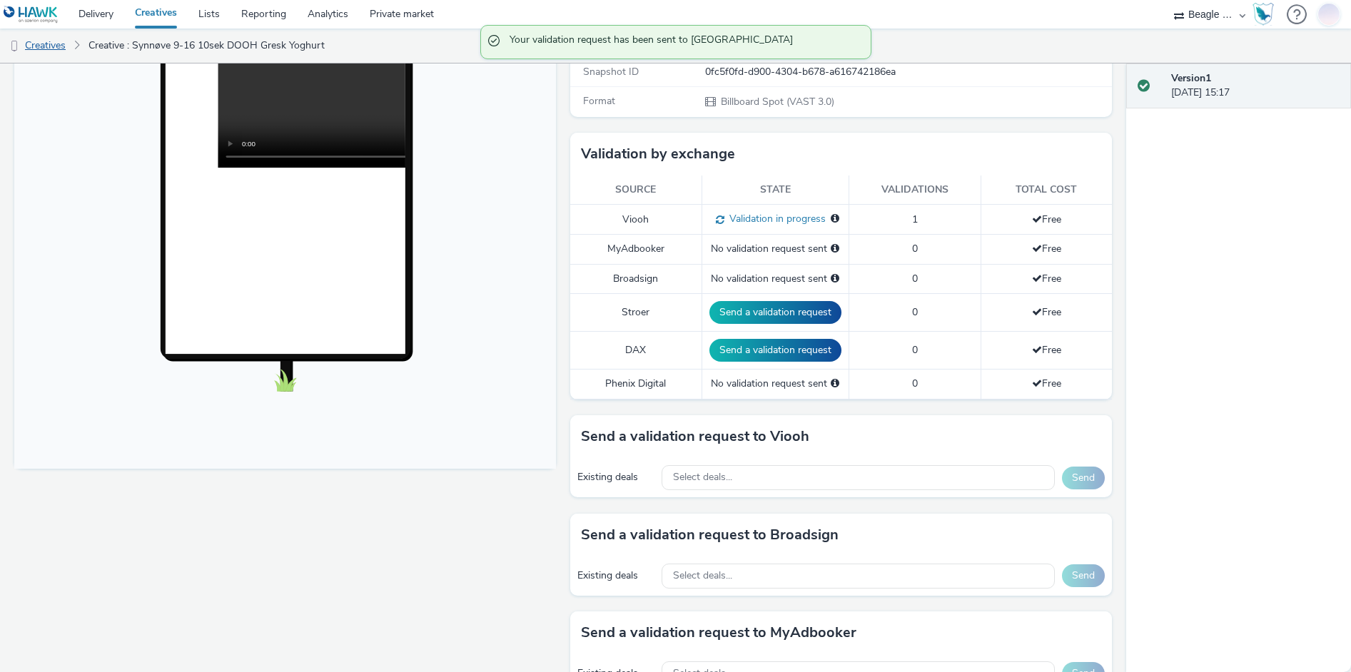
click at [59, 46] on link "Creatives" at bounding box center [36, 46] width 73 height 34
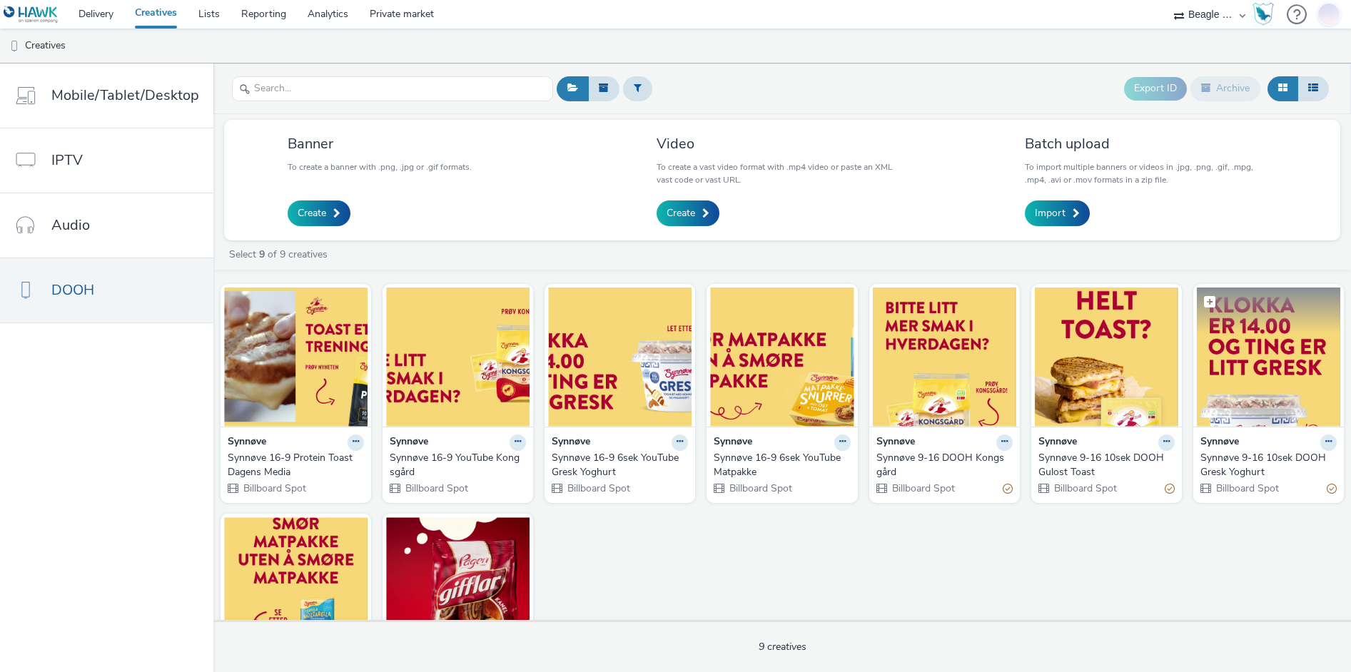
scroll to position [71, 0]
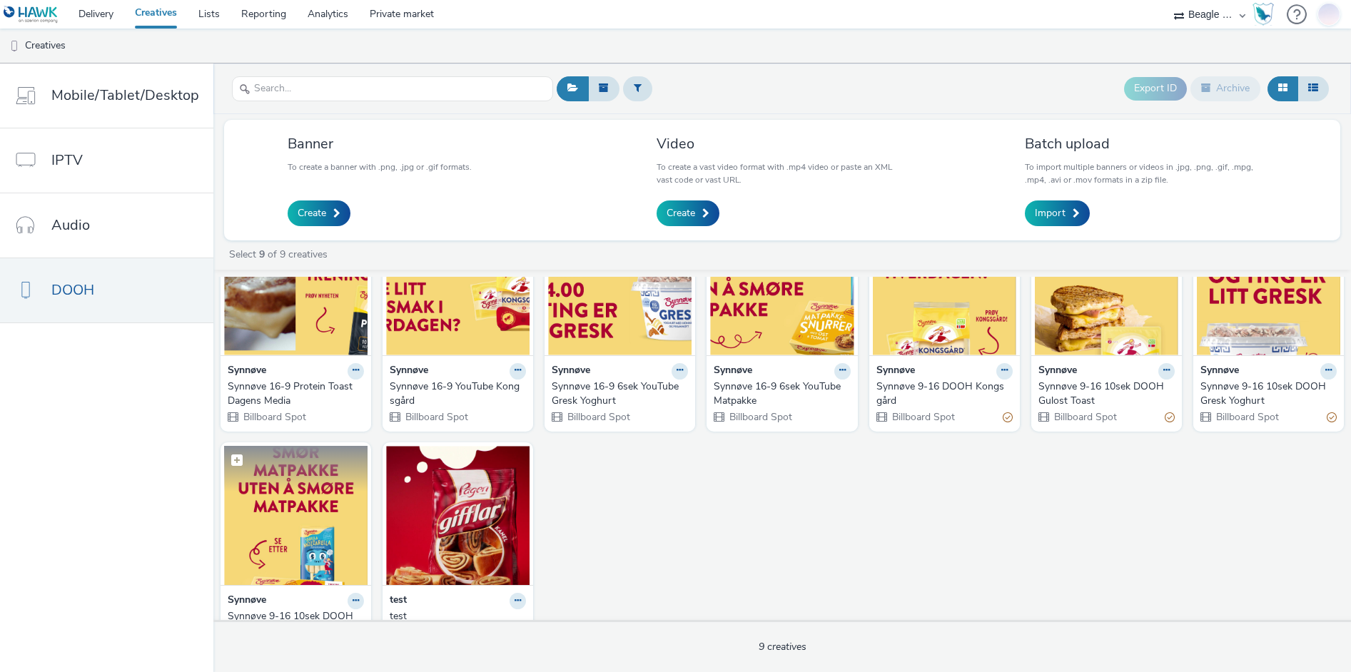
click at [255, 509] on img at bounding box center [295, 515] width 143 height 139
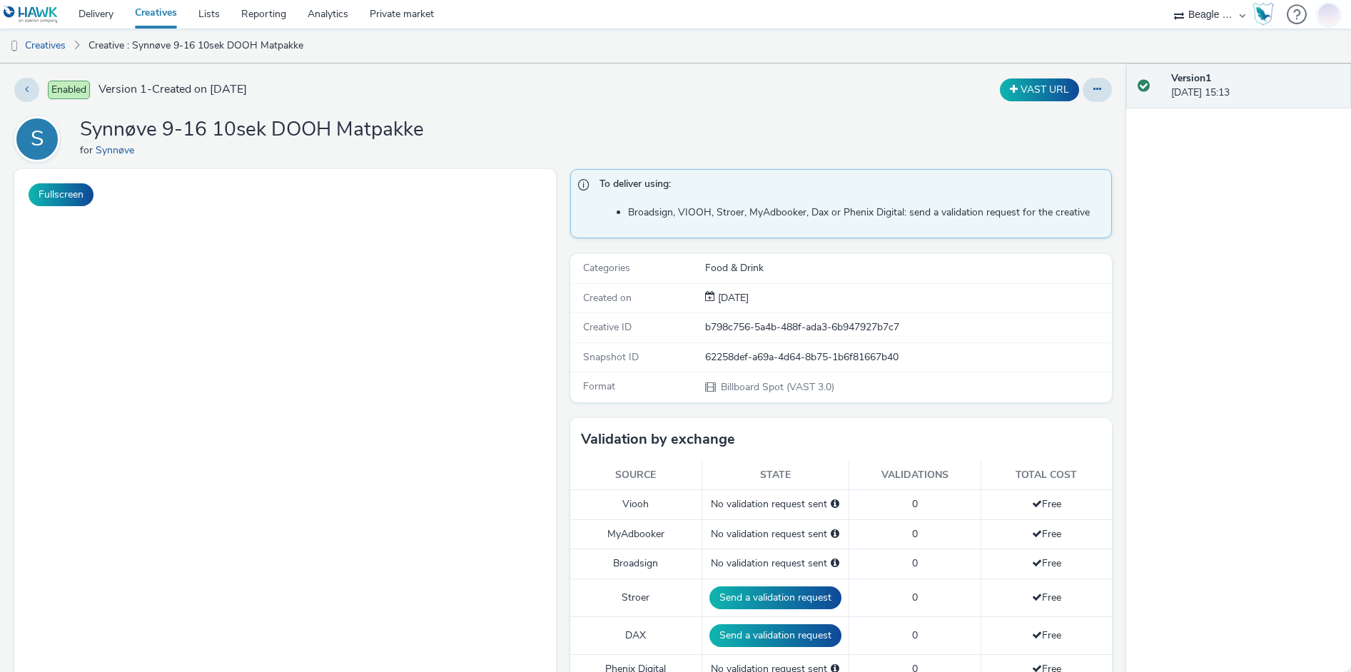
scroll to position [285, 0]
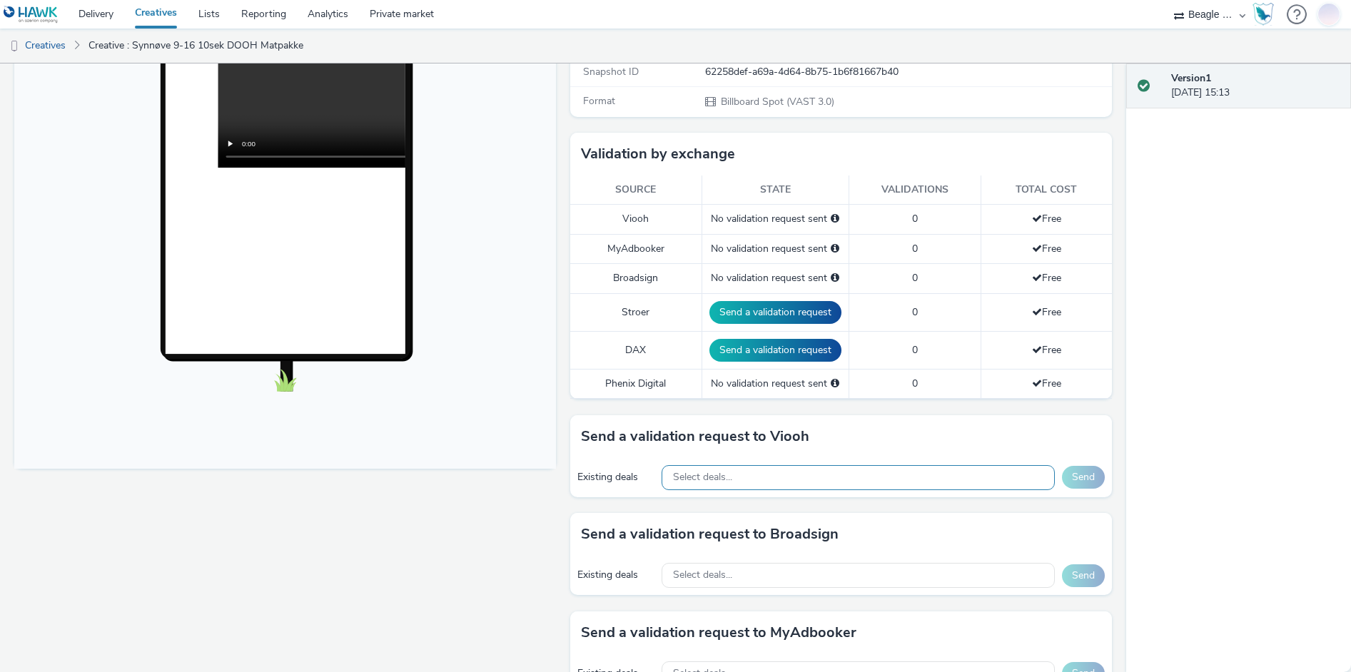
click at [733, 474] on div "Select deals..." at bounding box center [857, 477] width 393 height 25
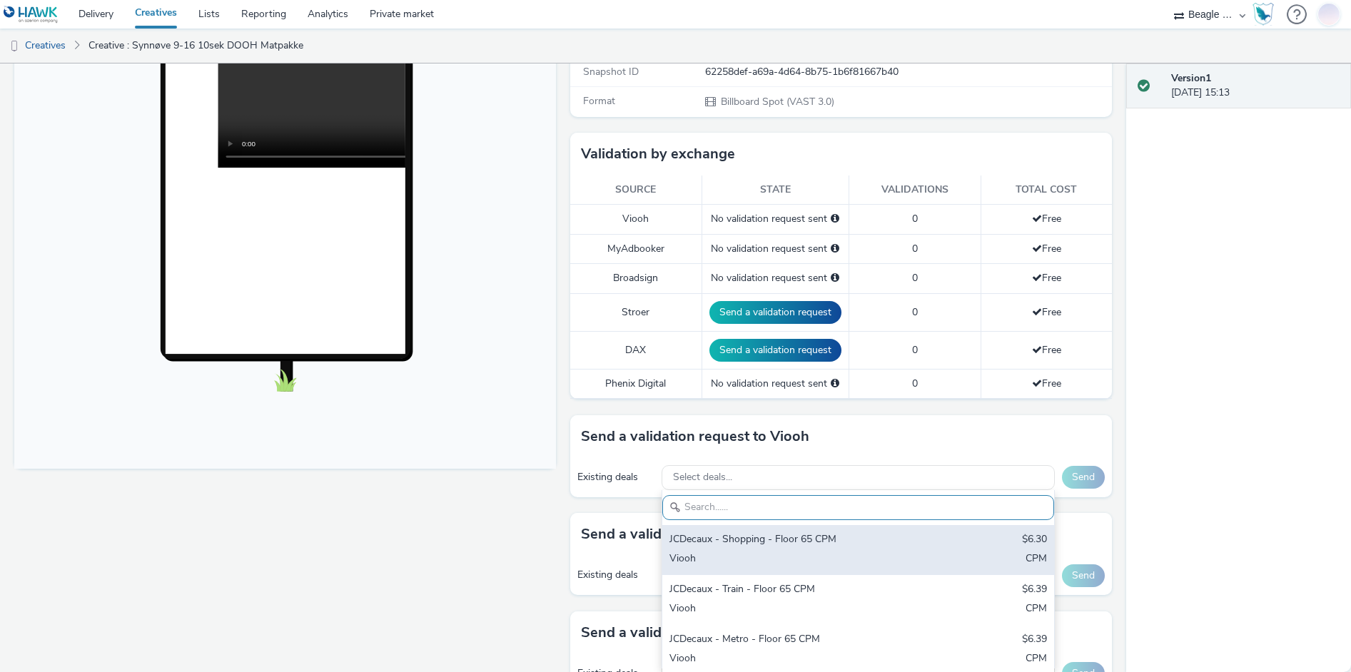
click at [773, 543] on div "JCDecaux - Shopping - Floor 65 CPM" at bounding box center [793, 540] width 249 height 16
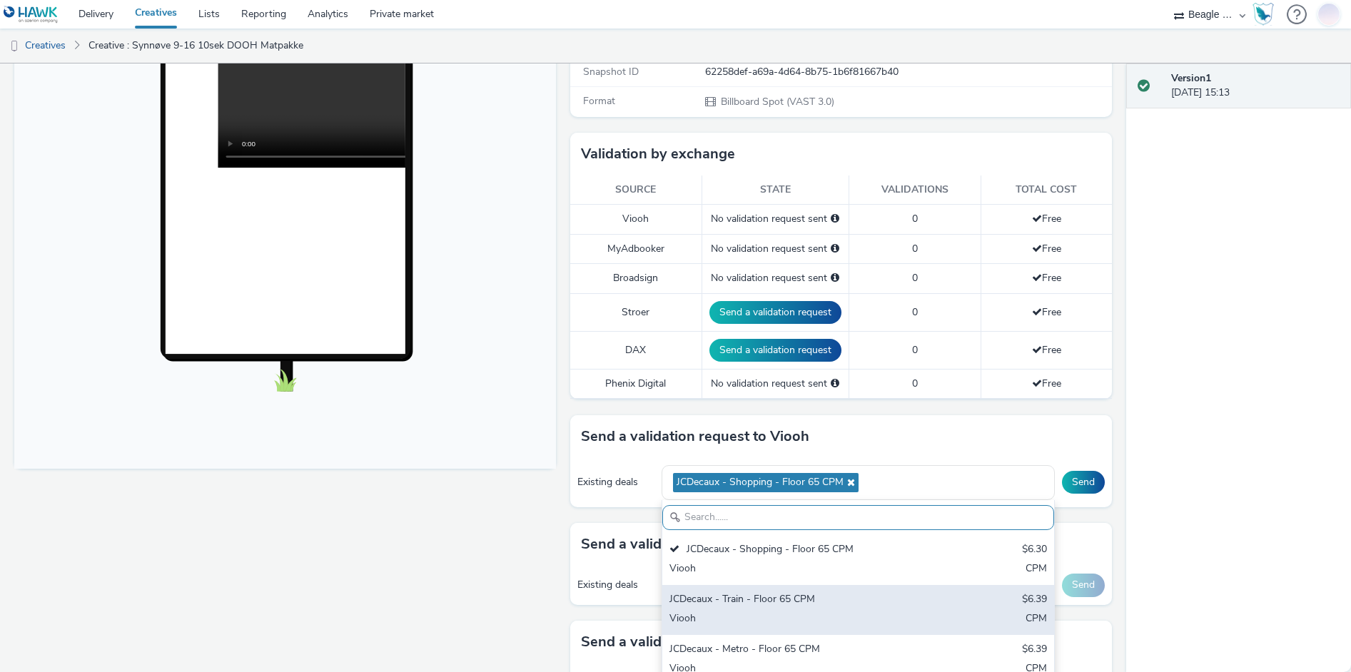
click at [774, 602] on div "JCDecaux - Train - Floor 65 CPM" at bounding box center [793, 600] width 249 height 16
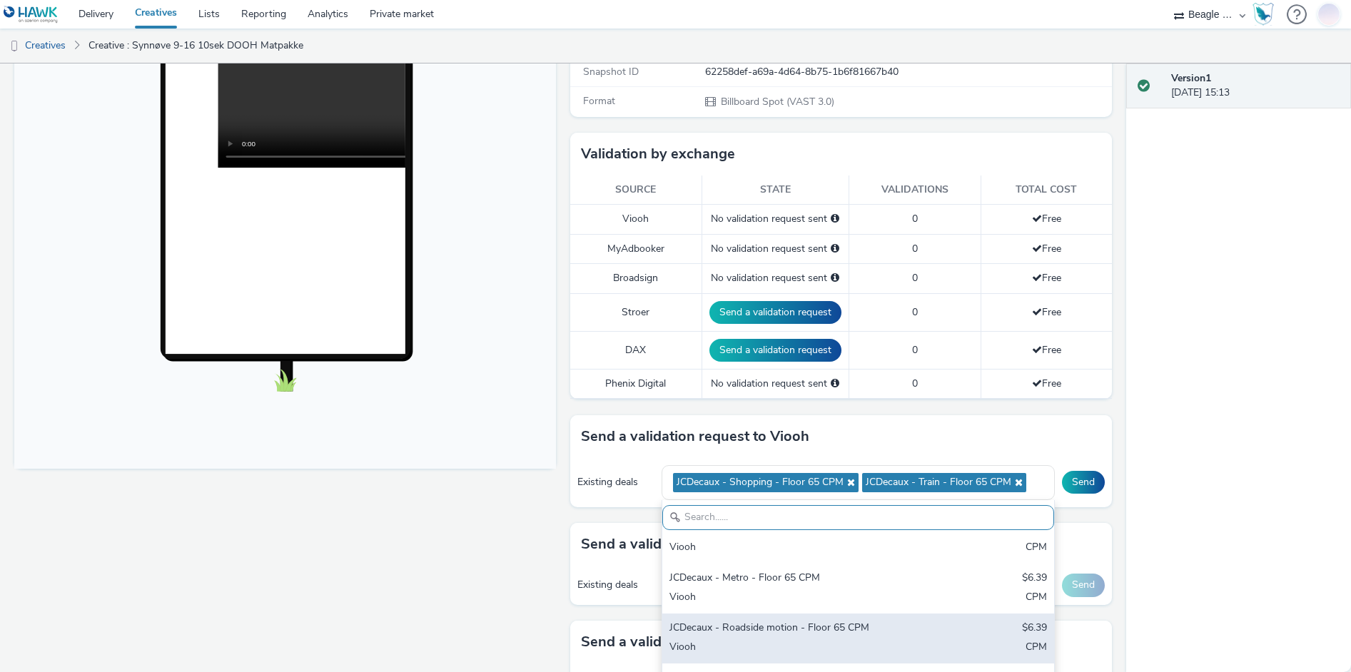
click at [763, 629] on div "JCDecaux - Roadside motion - Floor 65 CPM" at bounding box center [793, 629] width 249 height 16
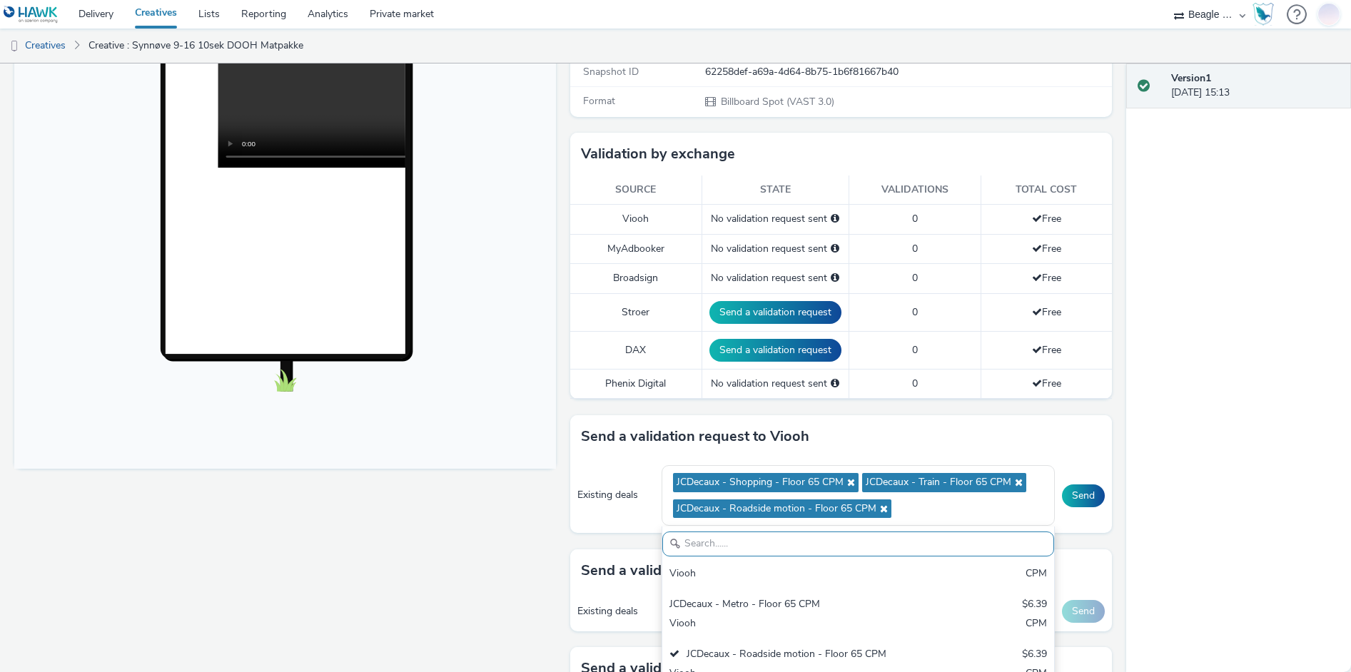
click at [1106, 523] on div "Enabled Version 1 - Created on 19 August 2025 VAST URL S Synnøve 9-16 10sek DOO…" at bounding box center [563, 368] width 1126 height 609
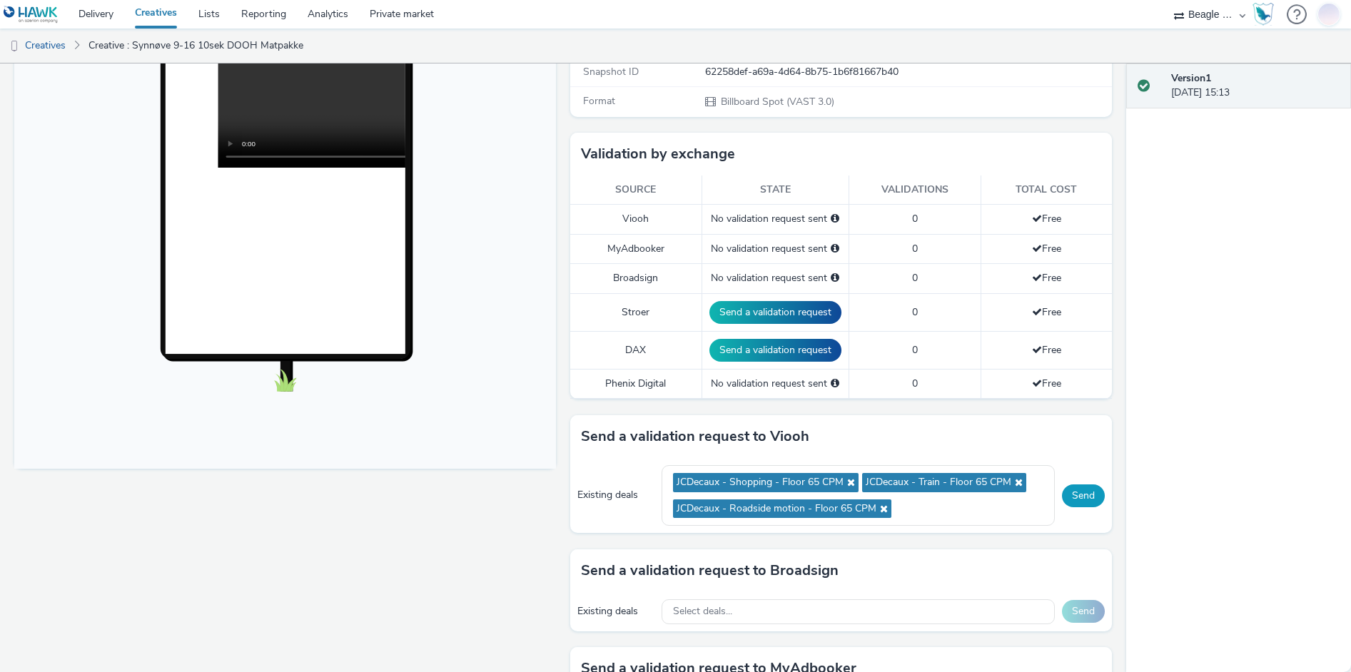
click at [1072, 492] on button "Send" at bounding box center [1083, 495] width 43 height 23
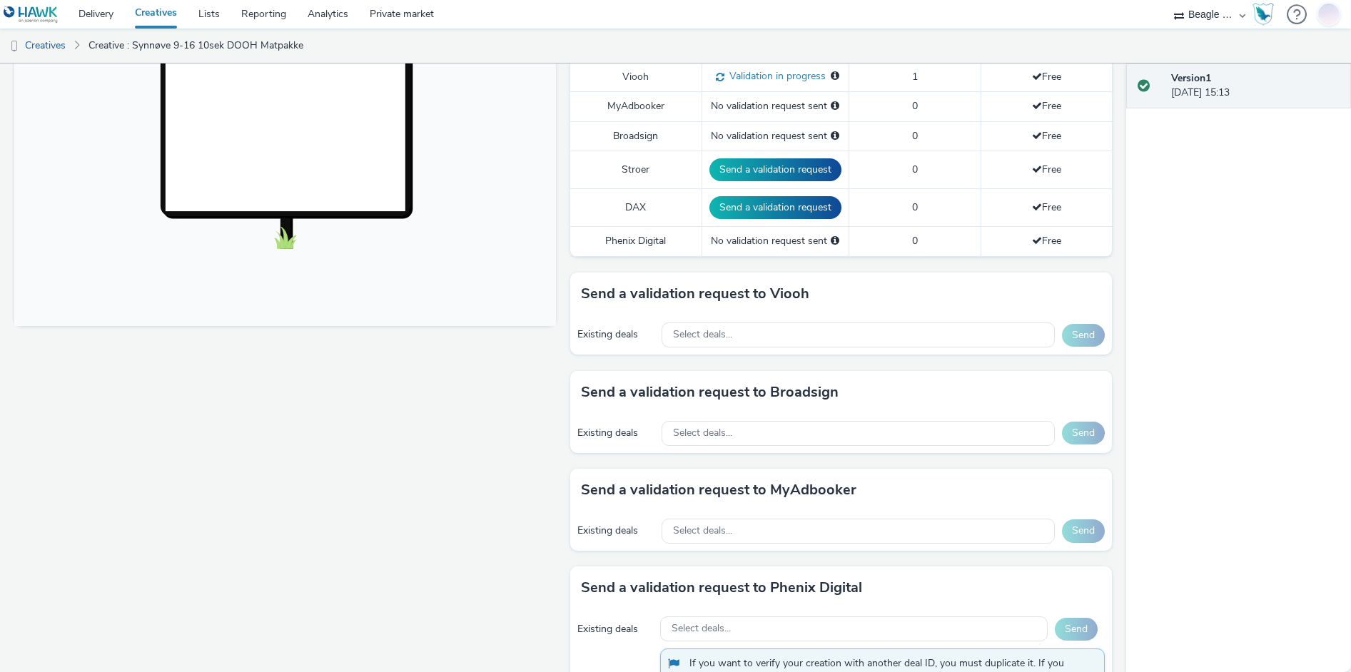
scroll to position [0, 0]
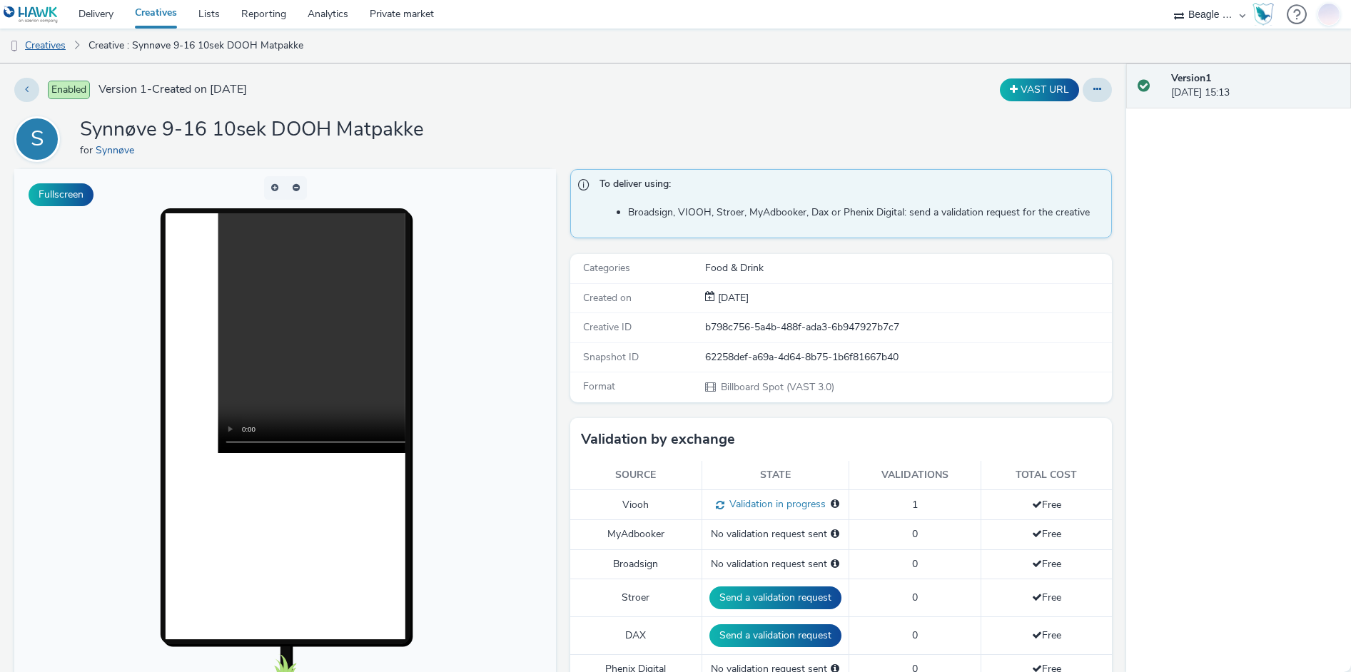
click at [65, 41] on link "Creatives" at bounding box center [36, 46] width 73 height 34
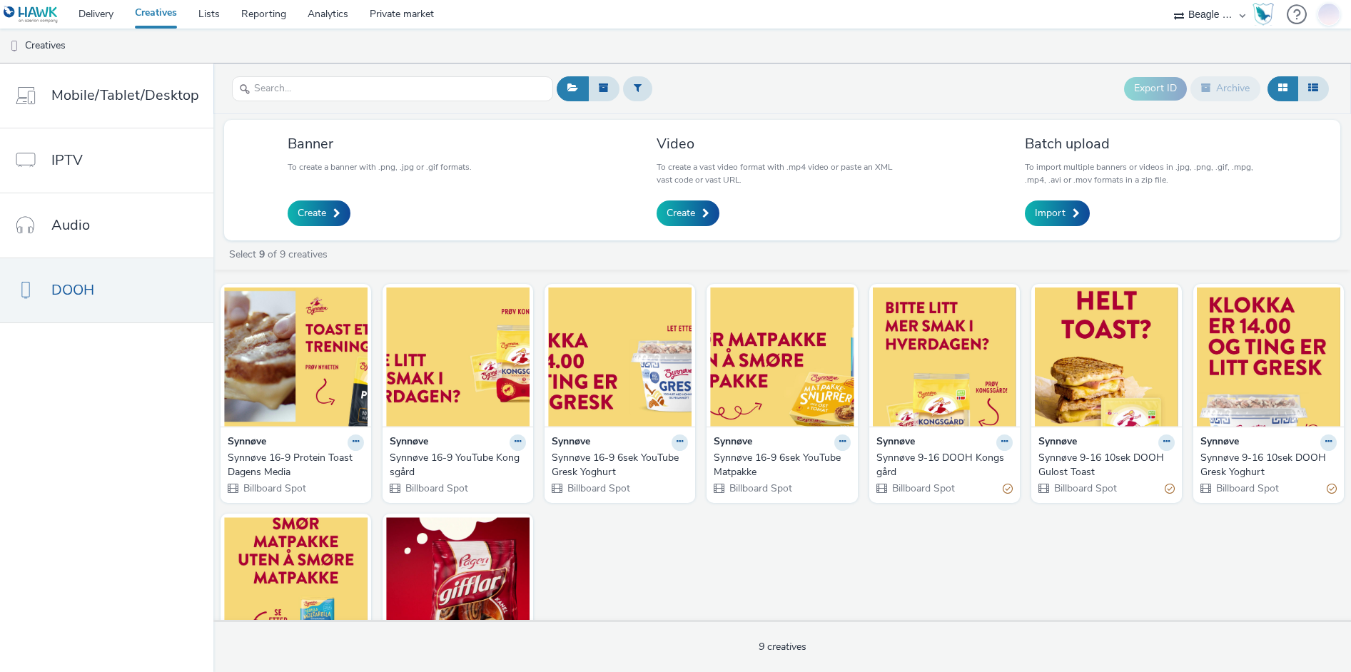
click at [166, 12] on link "Creatives" at bounding box center [156, 14] width 64 height 29
click at [36, 4] on link at bounding box center [34, 14] width 68 height 29
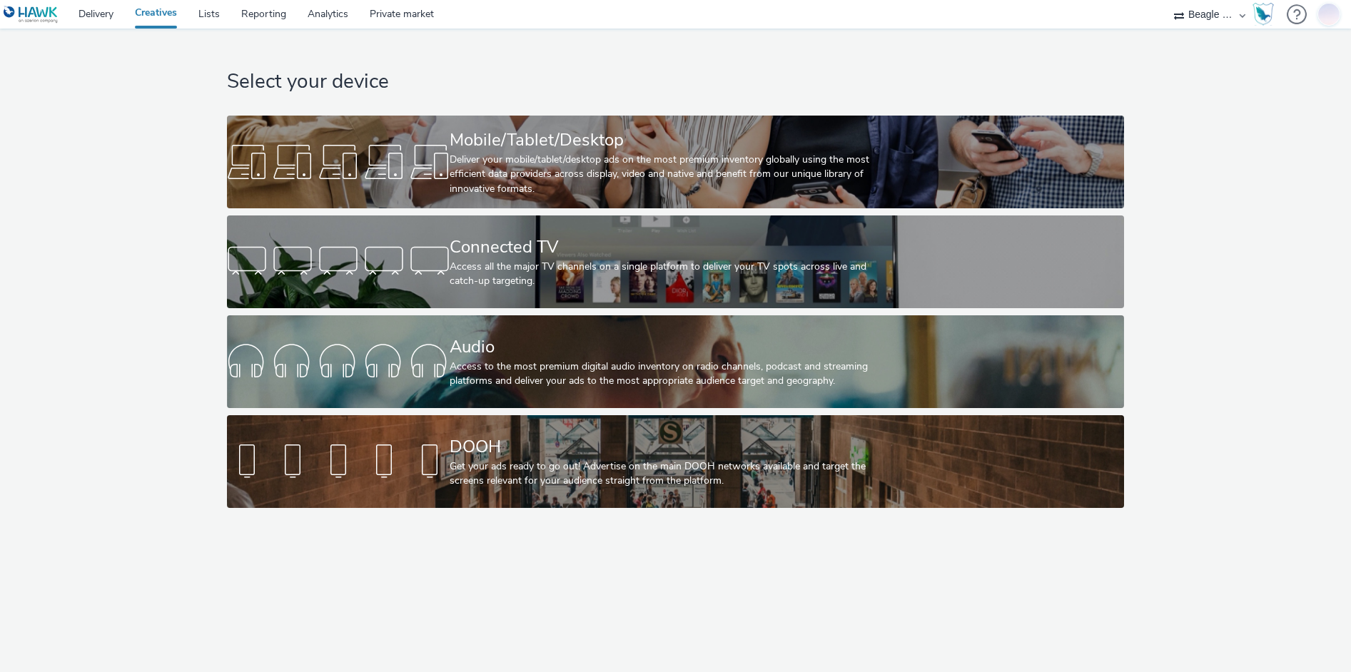
click at [33, 10] on img at bounding box center [31, 15] width 55 height 18
